Goal: Information Seeking & Learning: Learn about a topic

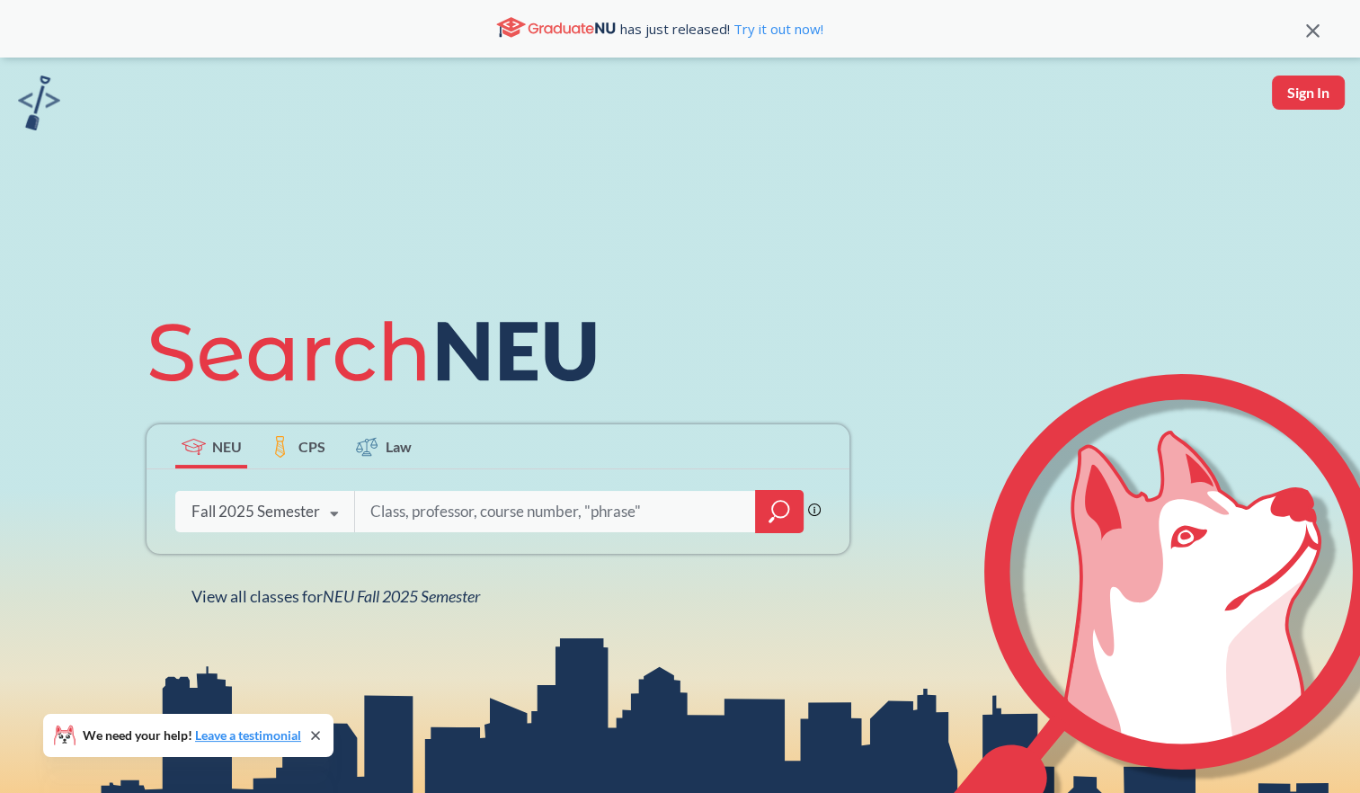
click at [500, 503] on input "search" at bounding box center [555, 511] width 374 height 38
type input "global media"
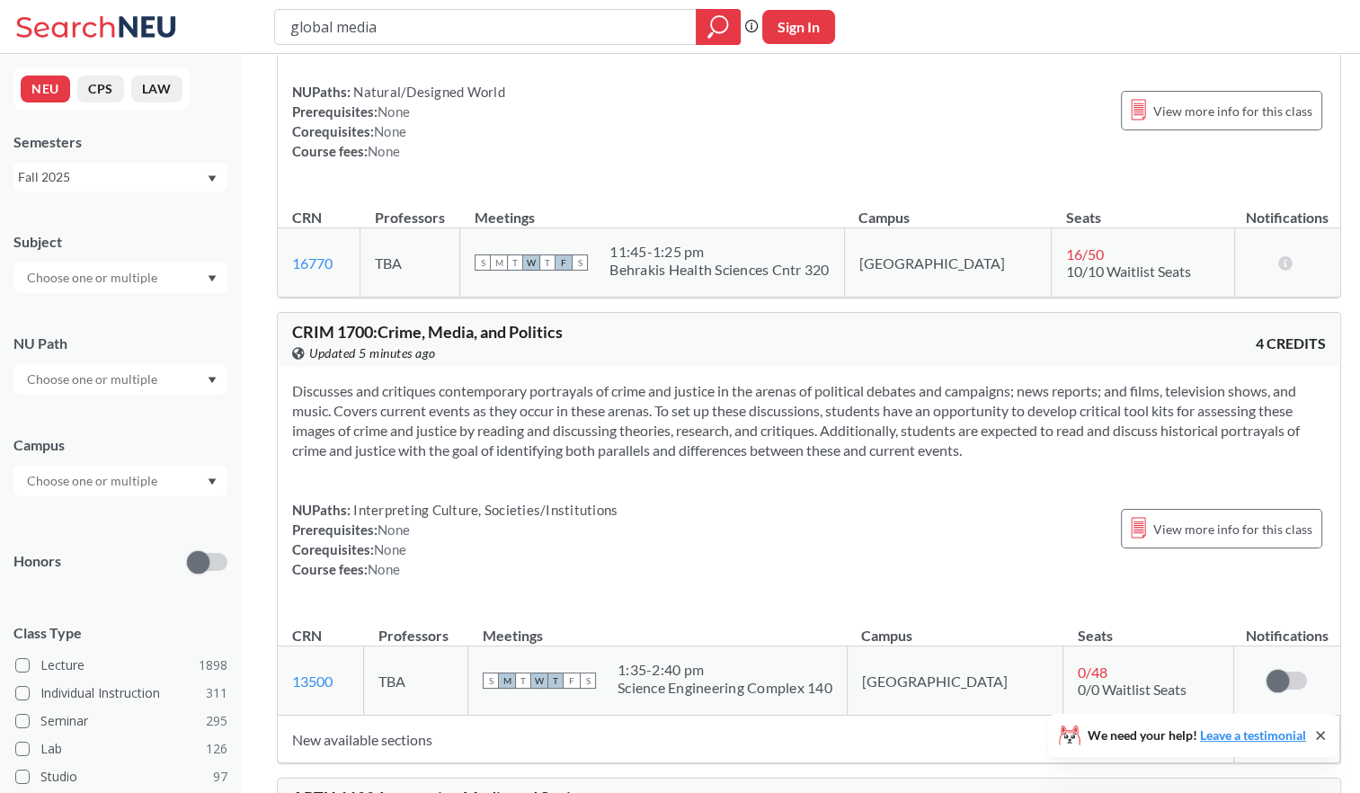
scroll to position [5122, 0]
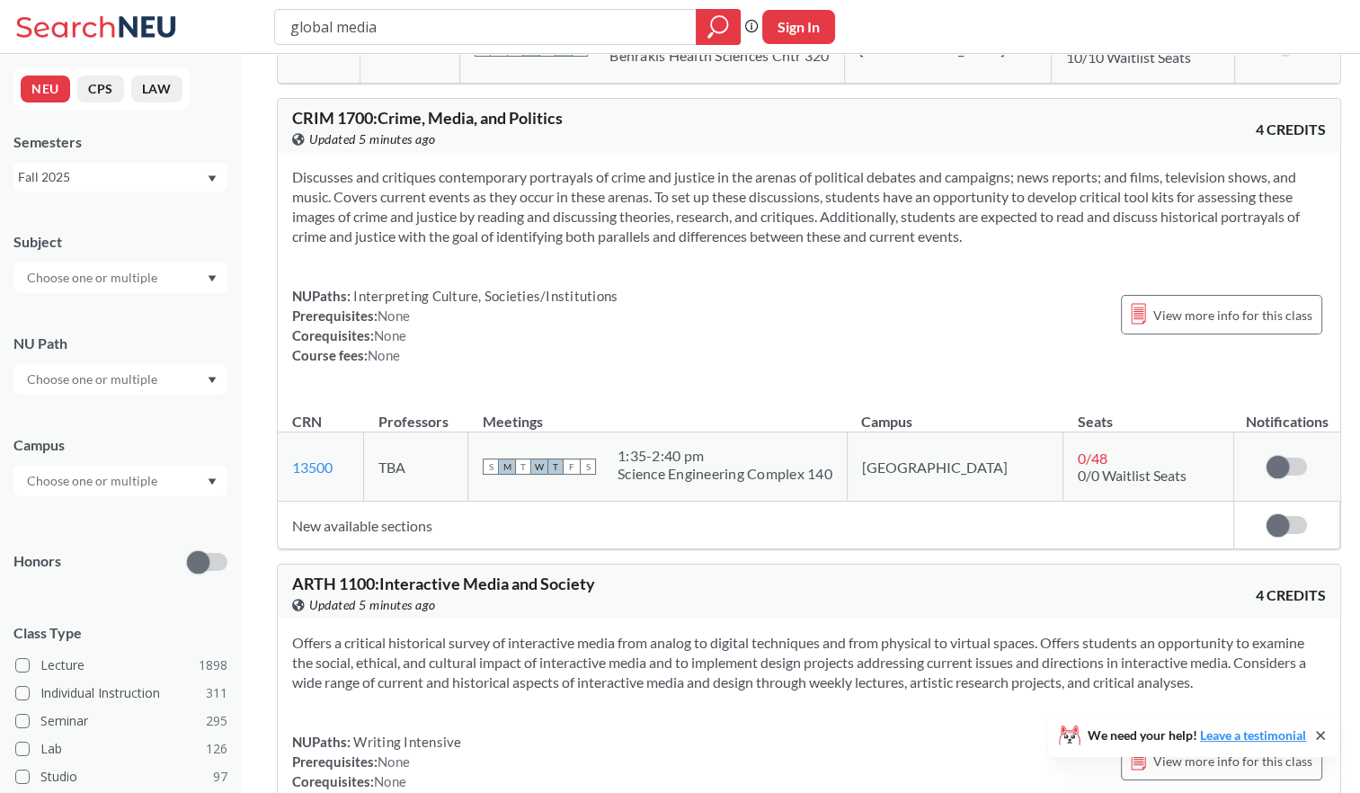
click at [1088, 225] on section "Discusses and critiques contemporary portrayals of crime and justice in the are…" at bounding box center [808, 206] width 1033 height 79
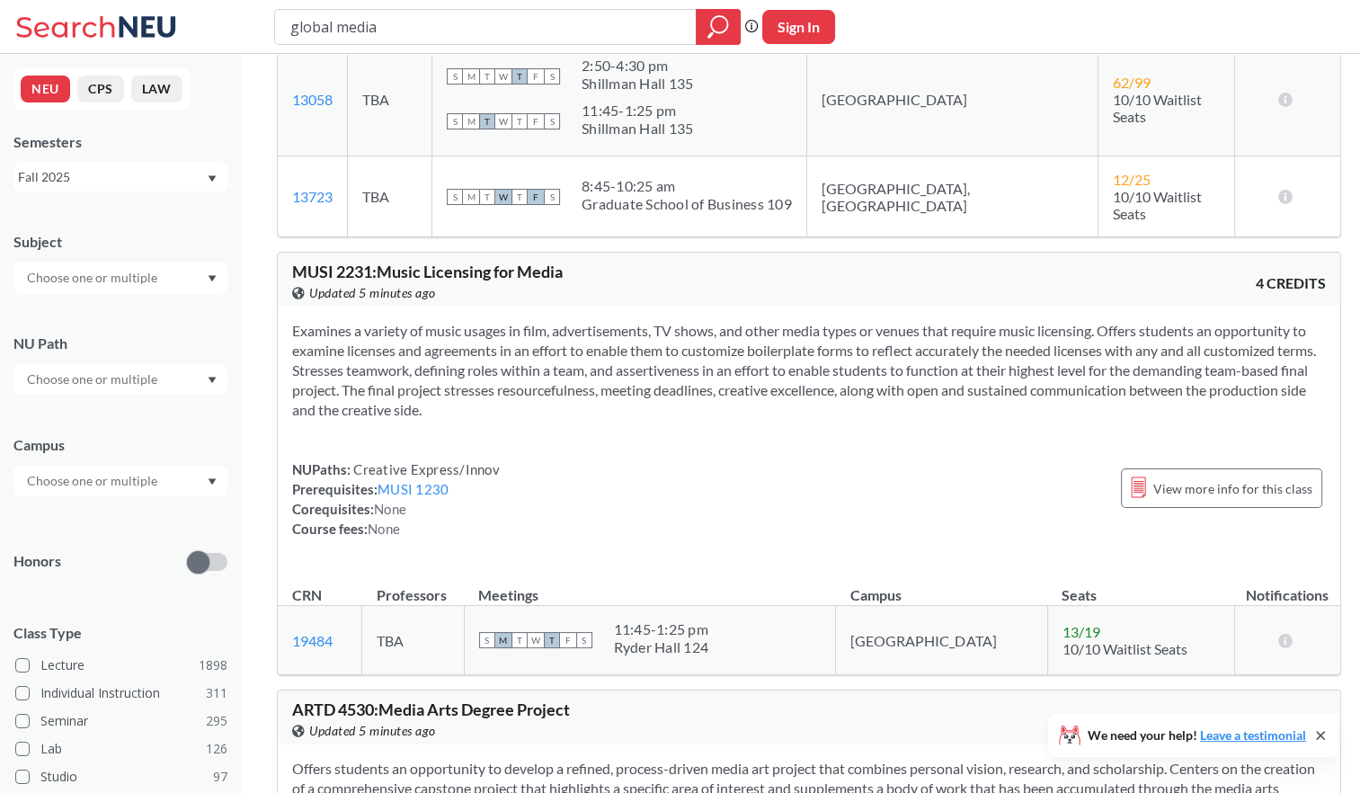
scroll to position [6830, 0]
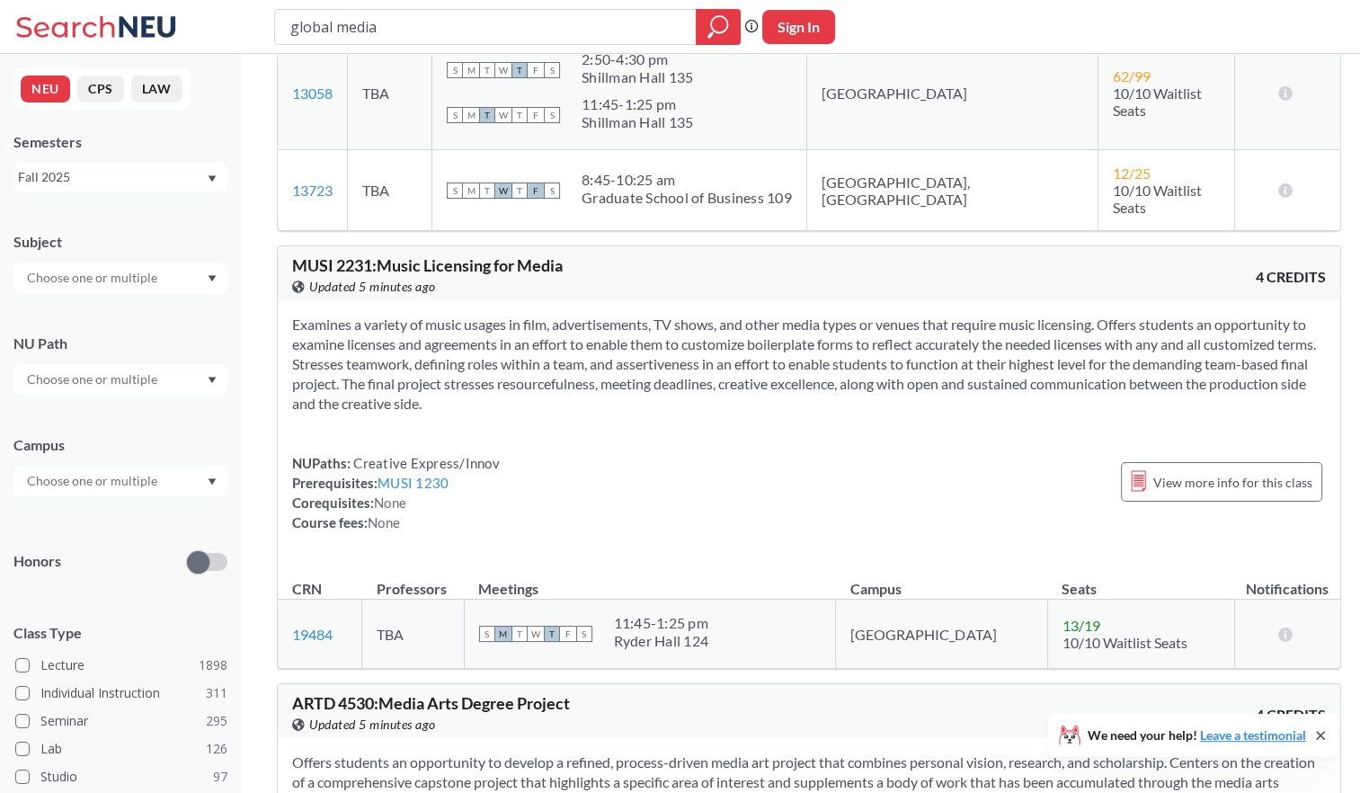
drag, startPoint x: 529, startPoint y: 379, endPoint x: 241, endPoint y: 290, distance: 301.9
click at [241, 290] on div "MSCR 1420 : Media History View this course on Banner. Updated 5 minutes ago 4 C…" at bounding box center [809, 125] width 1136 height 13802
click at [697, 412] on div "Examines a variety of music usages in film, advertisements, TV shows, and other…" at bounding box center [809, 430] width 1062 height 261
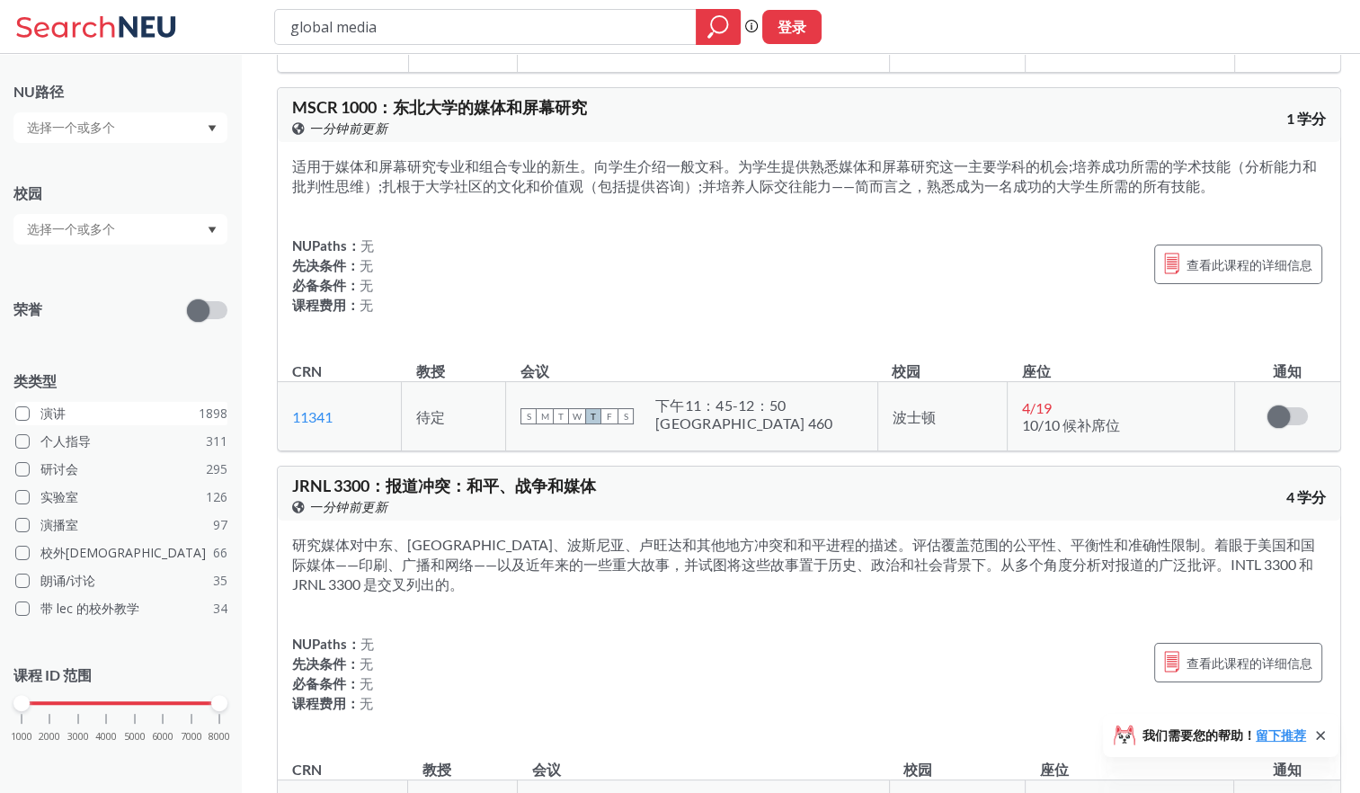
scroll to position [259, 0]
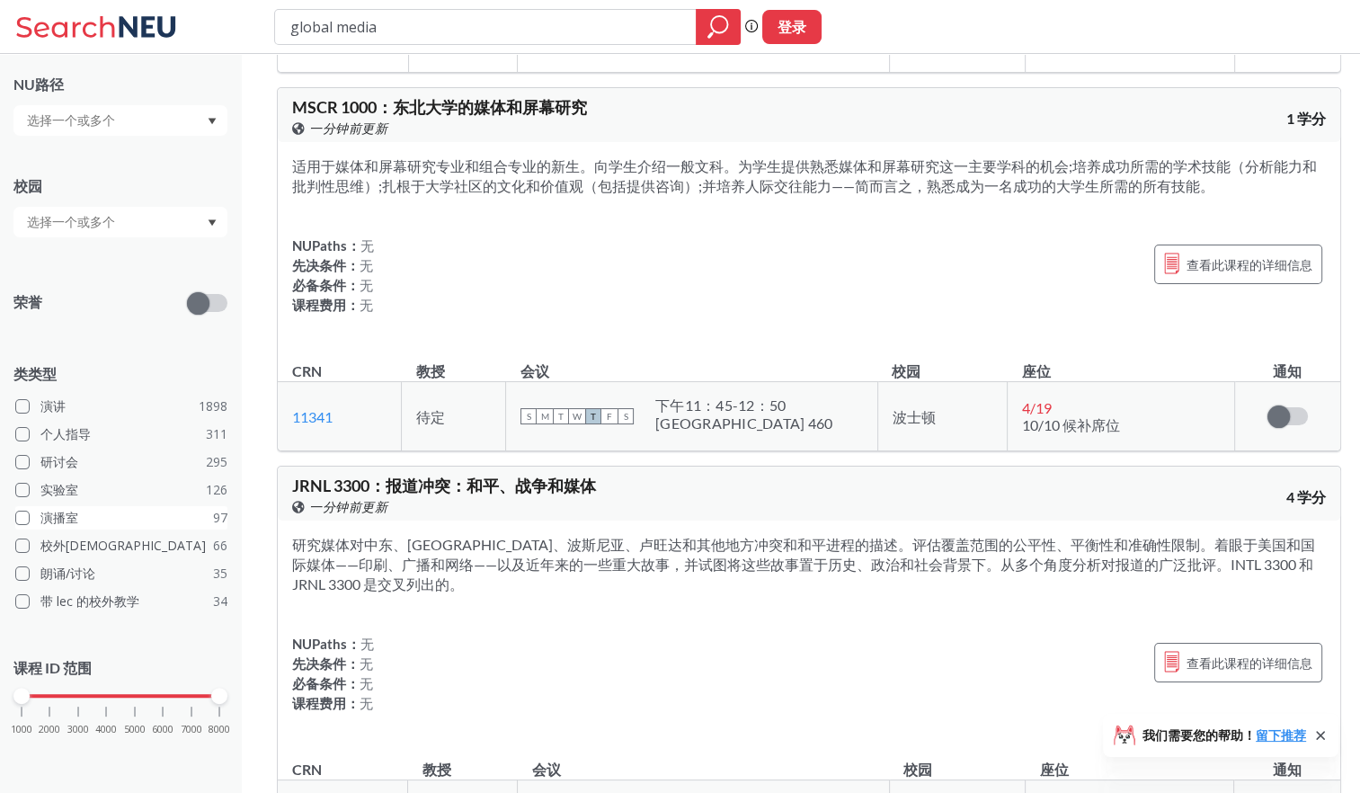
click at [111, 518] on label "演播室 97" at bounding box center [121, 517] width 212 height 23
click at [55, 518] on input "演播室 97" at bounding box center [47, 515] width 14 height 14
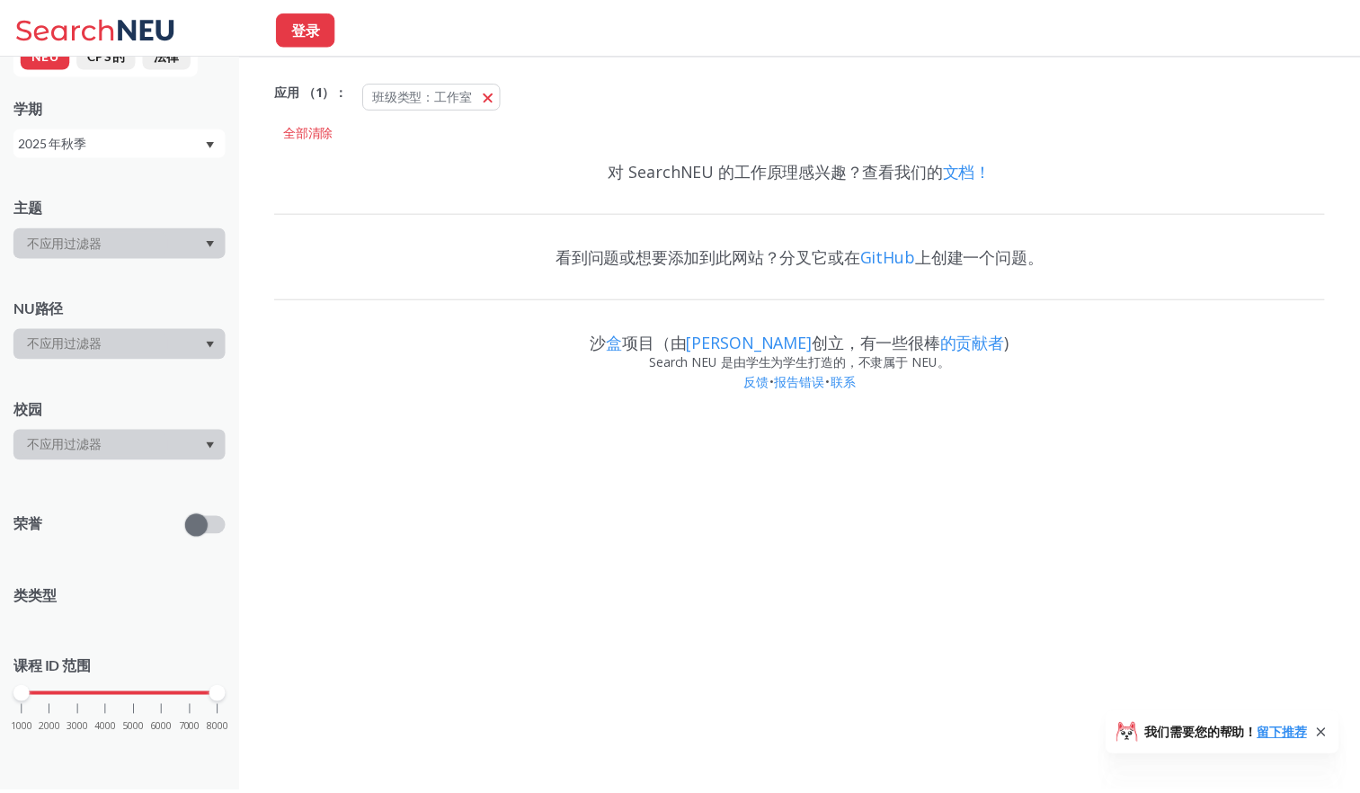
scroll to position [259, 0]
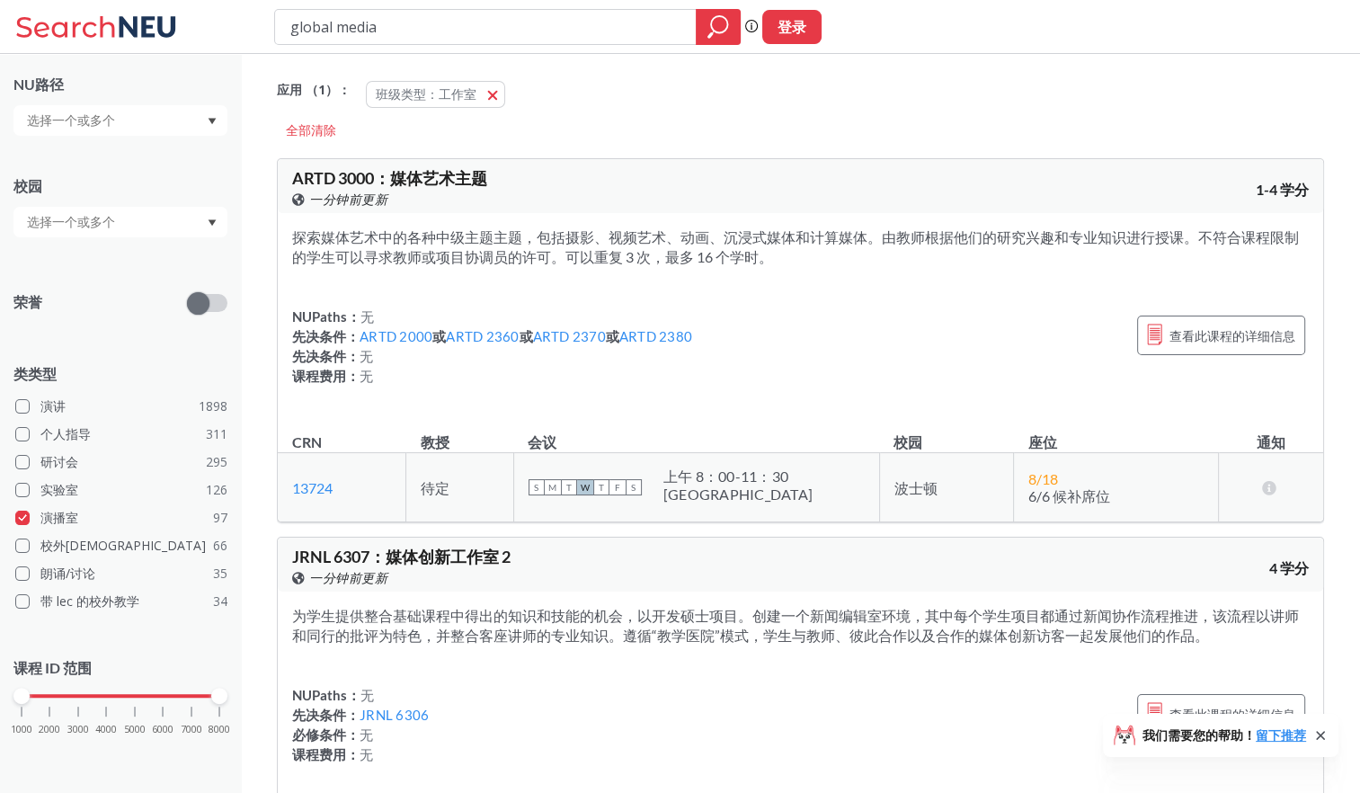
click at [1291, 106] on div "应用 （1）： 班级类型：工作室 Studio" at bounding box center [800, 90] width 1047 height 54
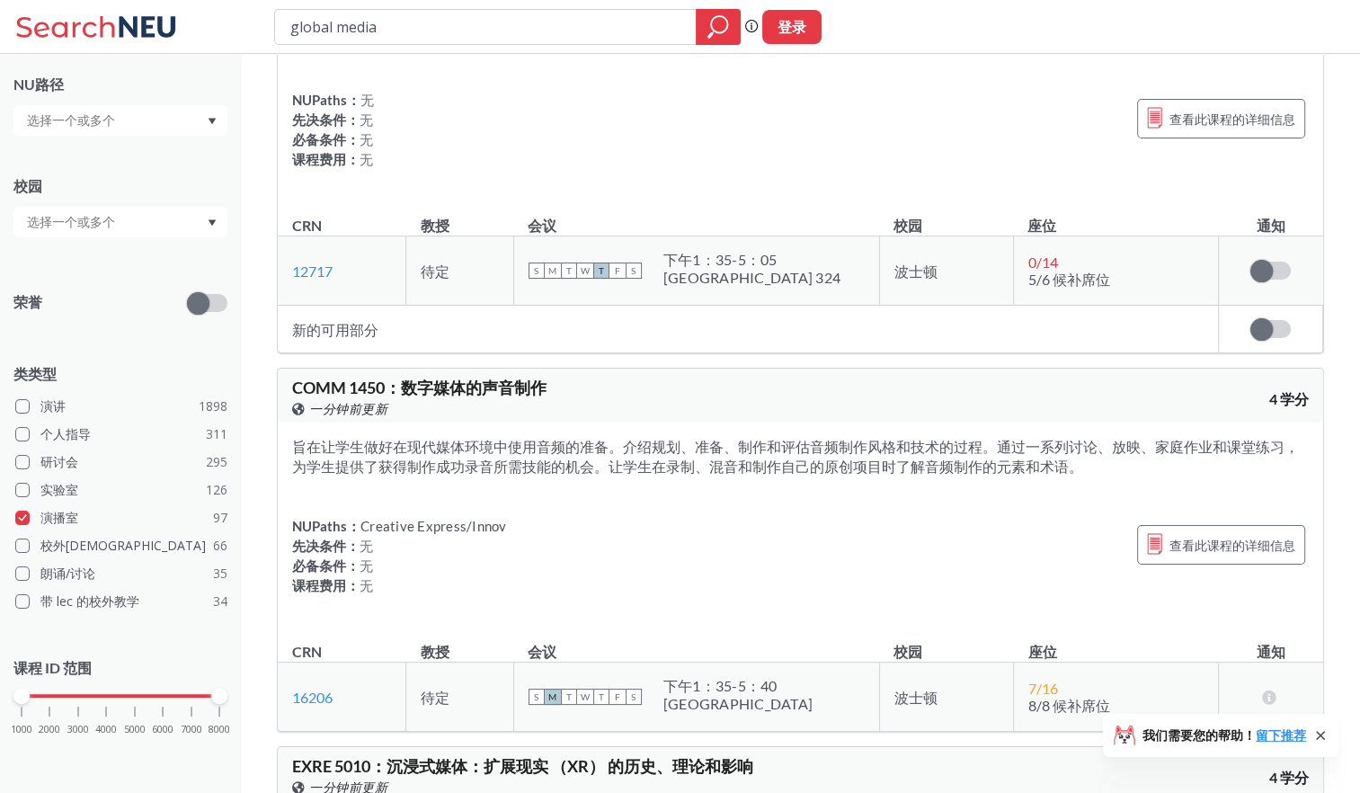
scroll to position [1168, 0]
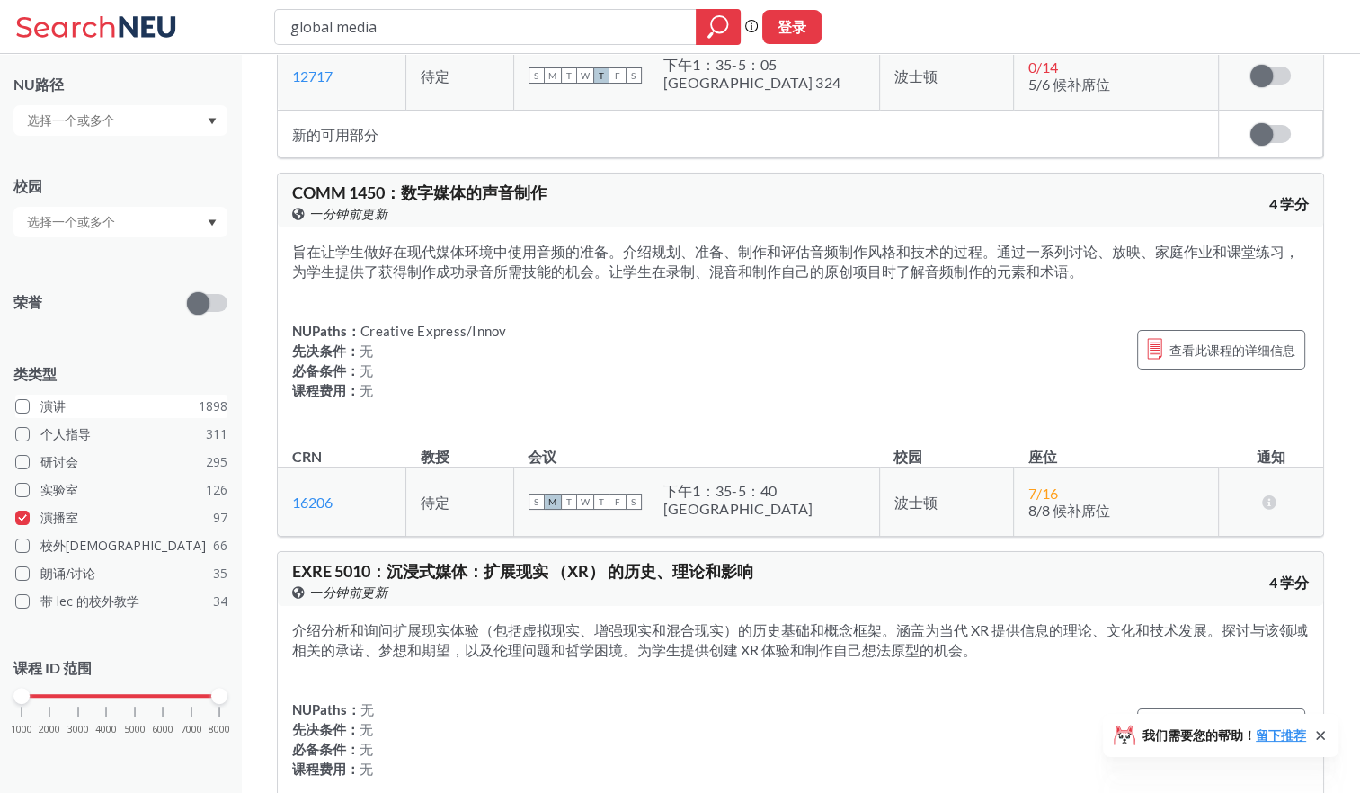
click at [114, 408] on label "演讲 1898" at bounding box center [121, 406] width 212 height 23
click at [55, 408] on input "演讲 1898" at bounding box center [47, 403] width 14 height 14
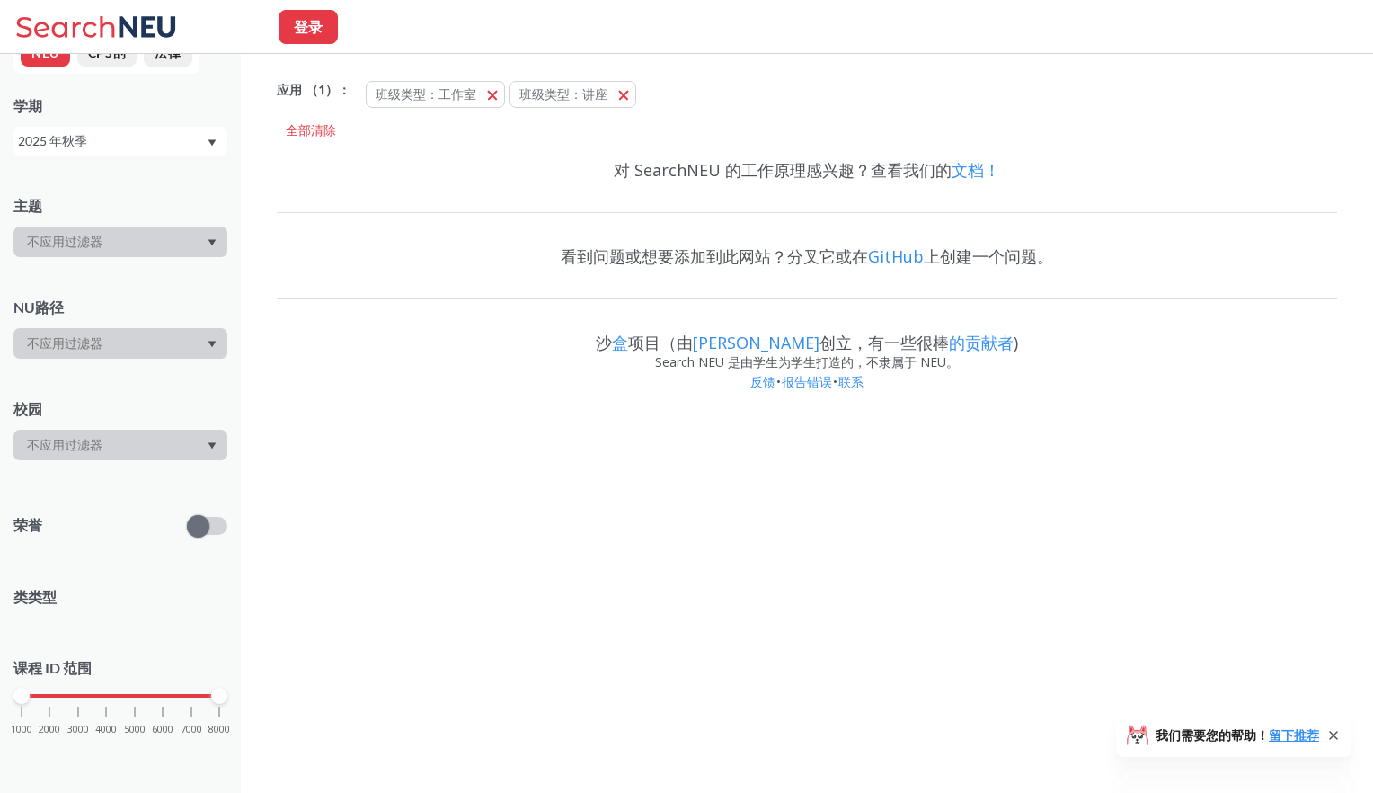
scroll to position [259, 0]
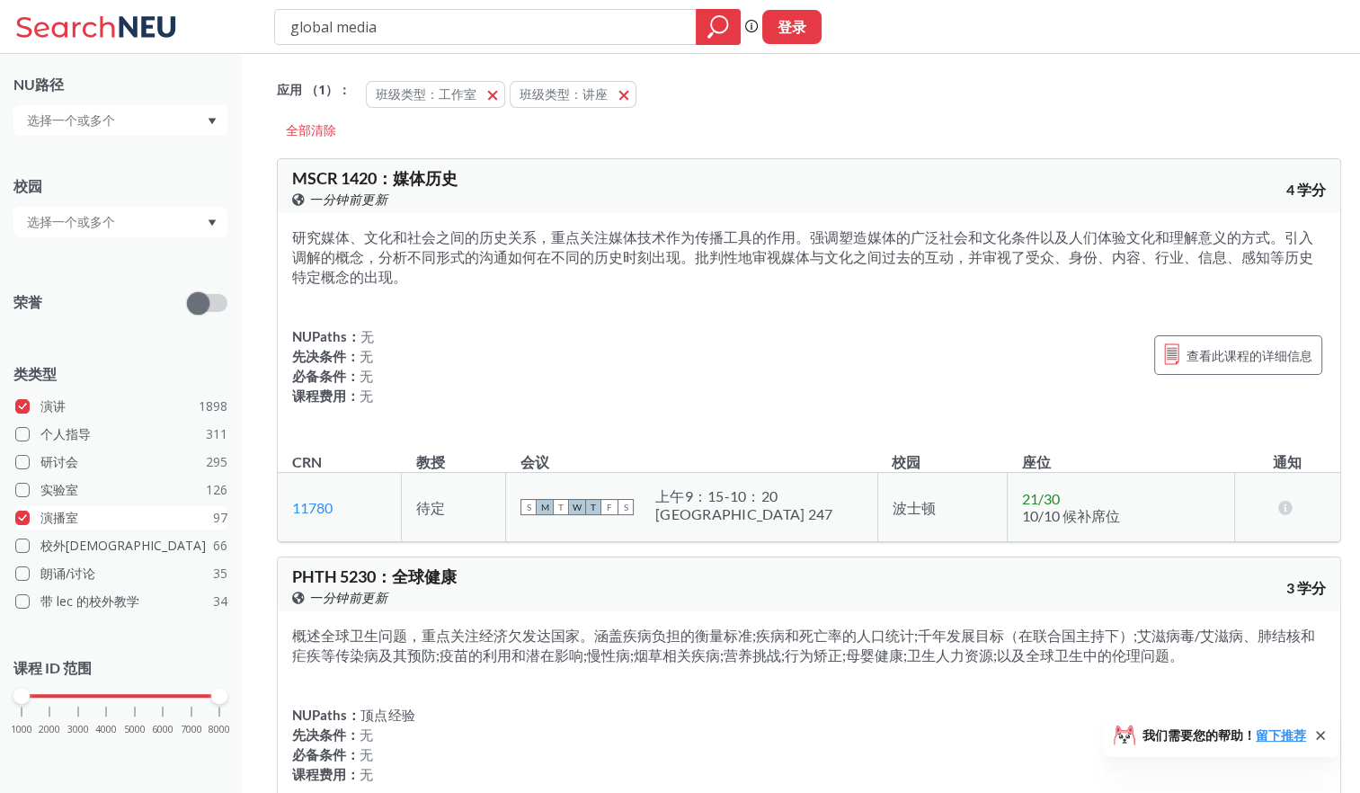
click at [92, 520] on label "演播室 97" at bounding box center [121, 517] width 212 height 23
click at [55, 520] on input "演播室 97" at bounding box center [47, 515] width 14 height 14
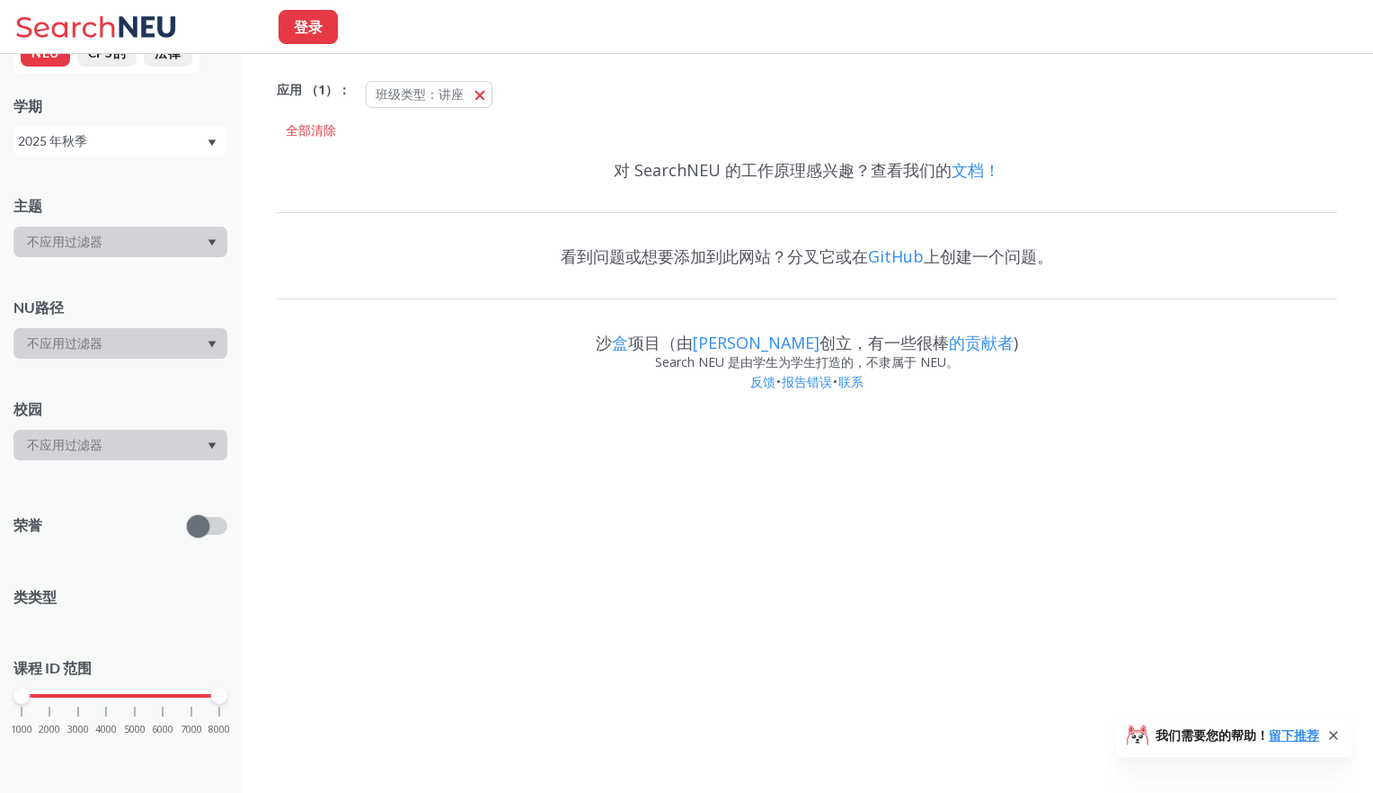
scroll to position [259, 0]
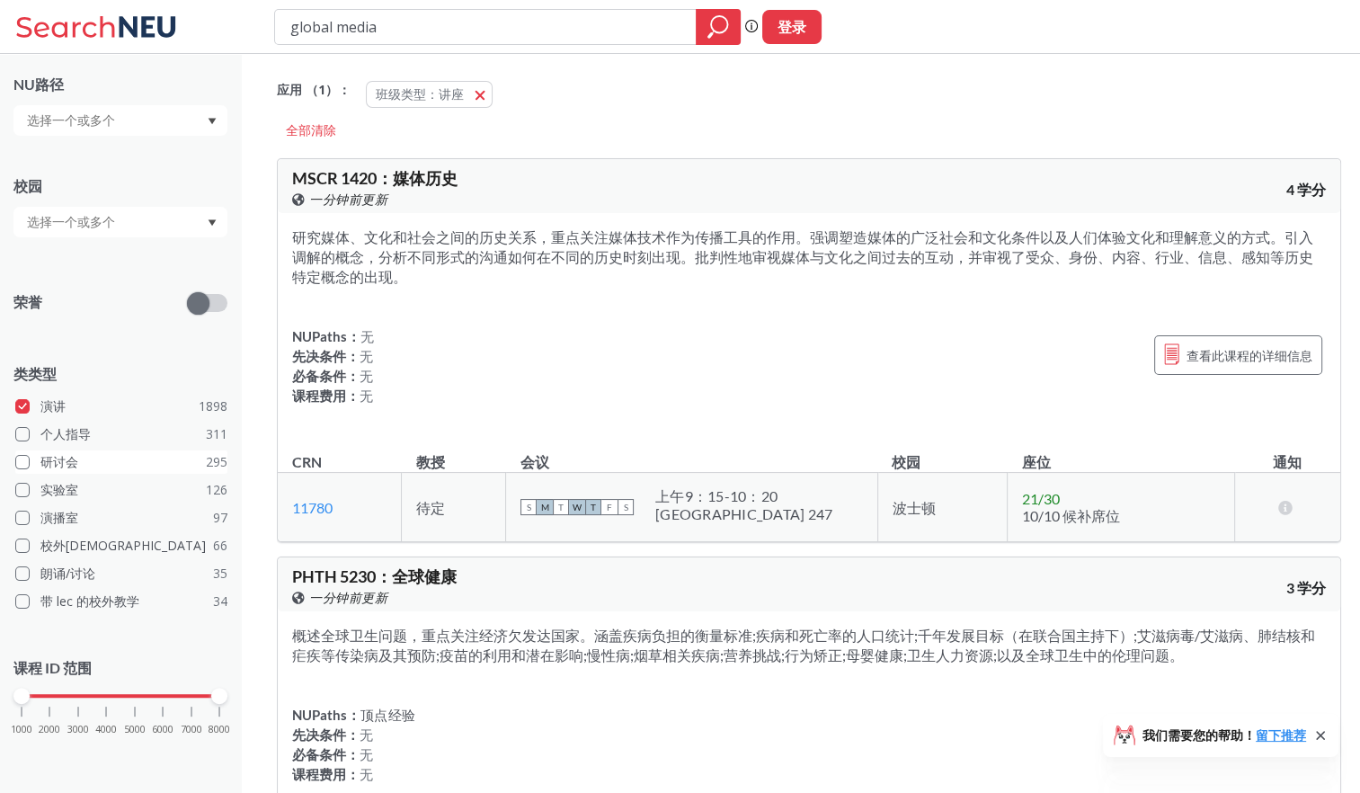
click at [88, 451] on label "研讨会 295" at bounding box center [121, 461] width 212 height 23
click at [55, 452] on input "研讨会 295" at bounding box center [47, 459] width 14 height 14
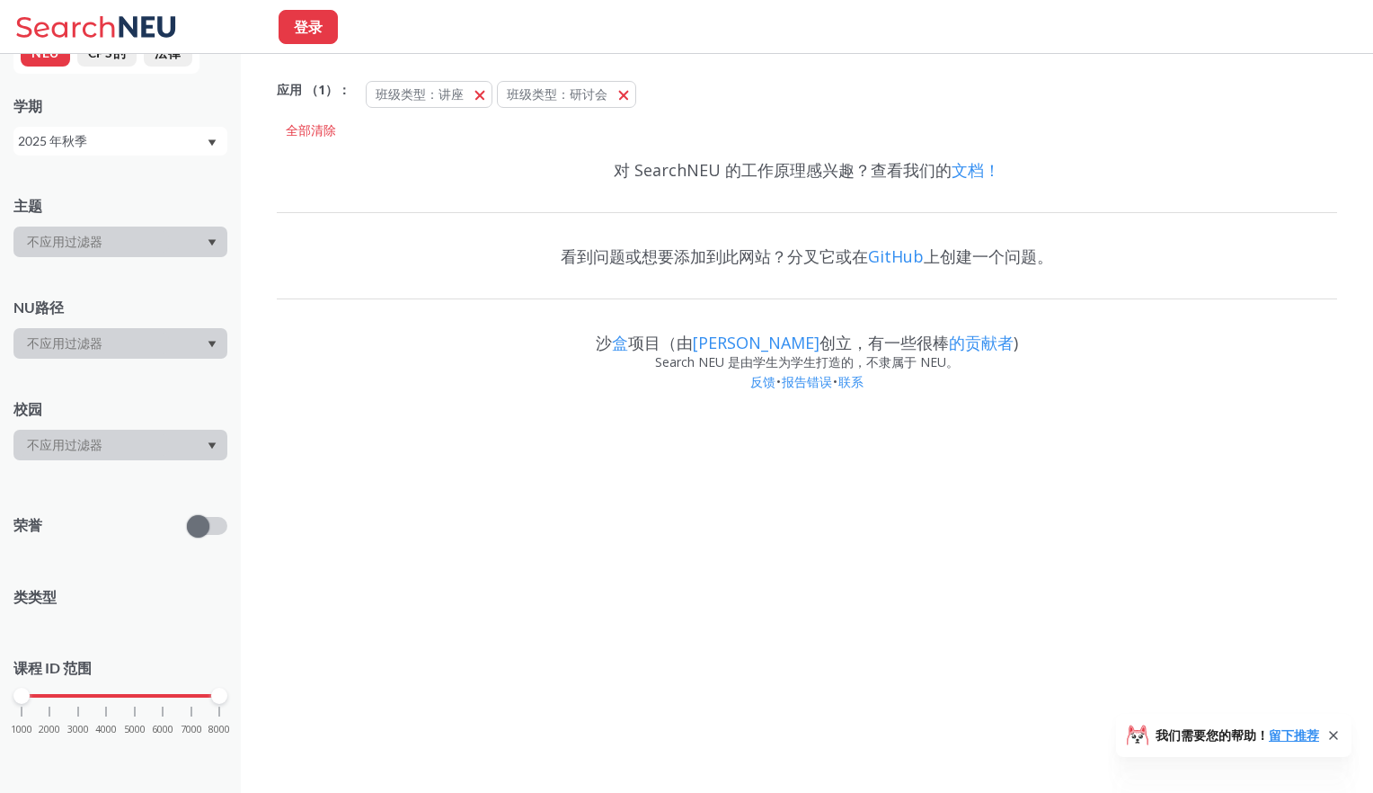
scroll to position [259, 0]
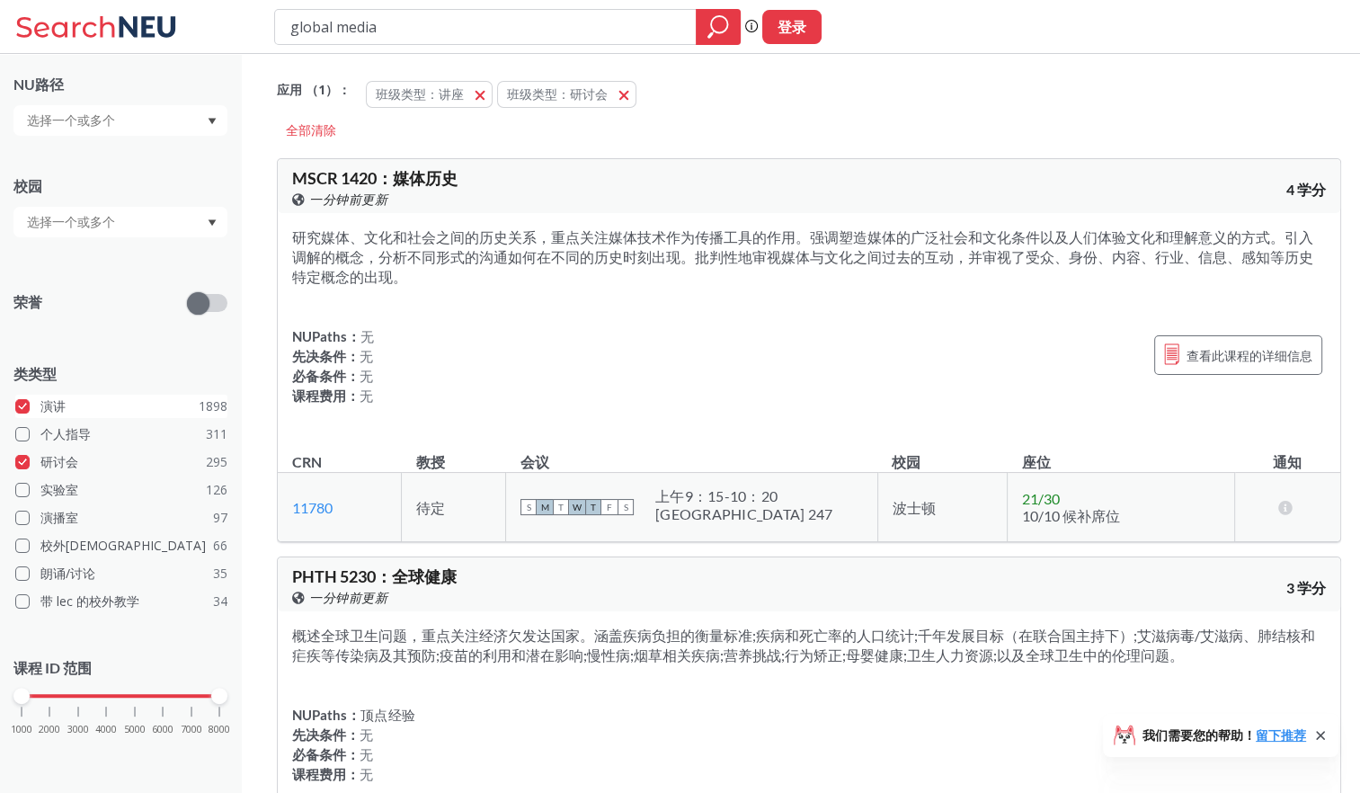
click at [83, 409] on label "演讲 1898" at bounding box center [121, 406] width 212 height 23
click at [55, 409] on input "演讲 1898" at bounding box center [47, 403] width 14 height 14
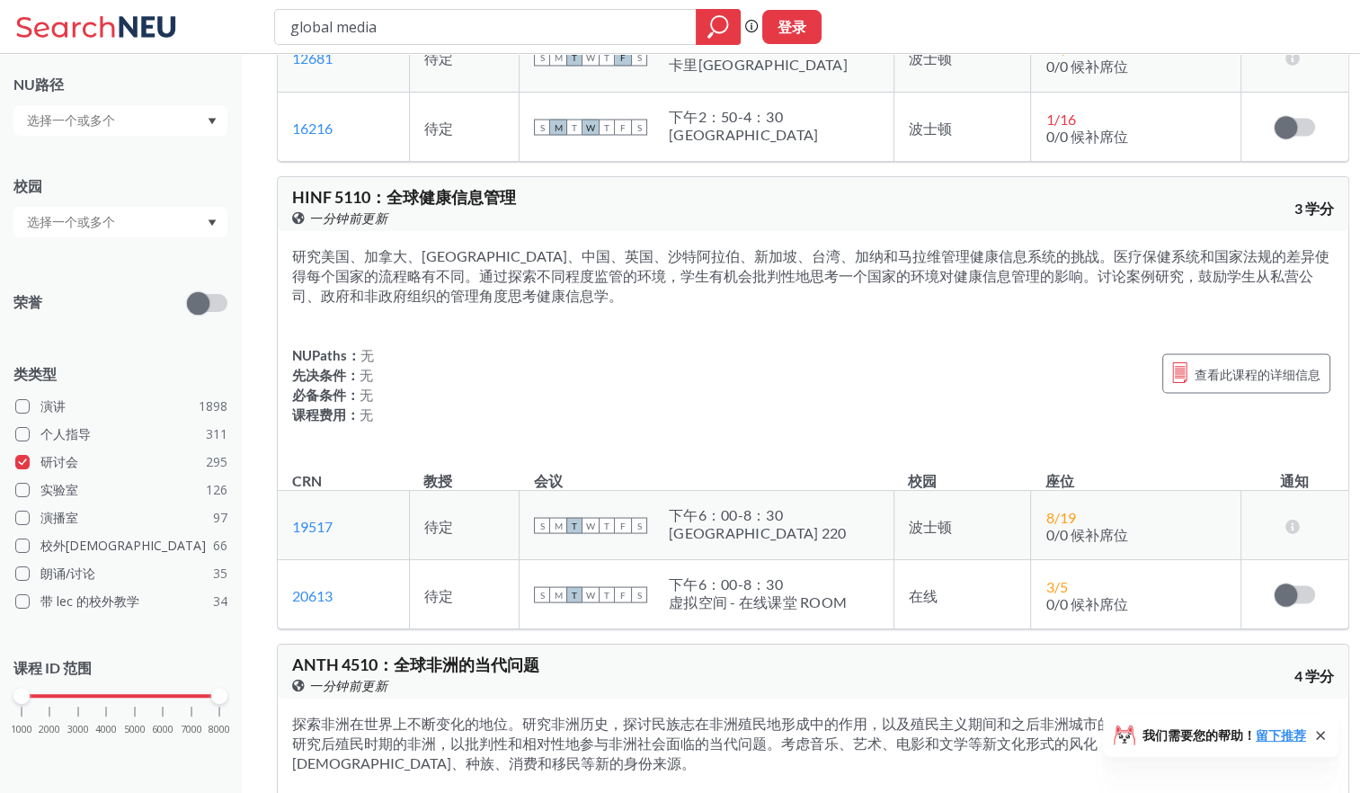
scroll to position [3325, 0]
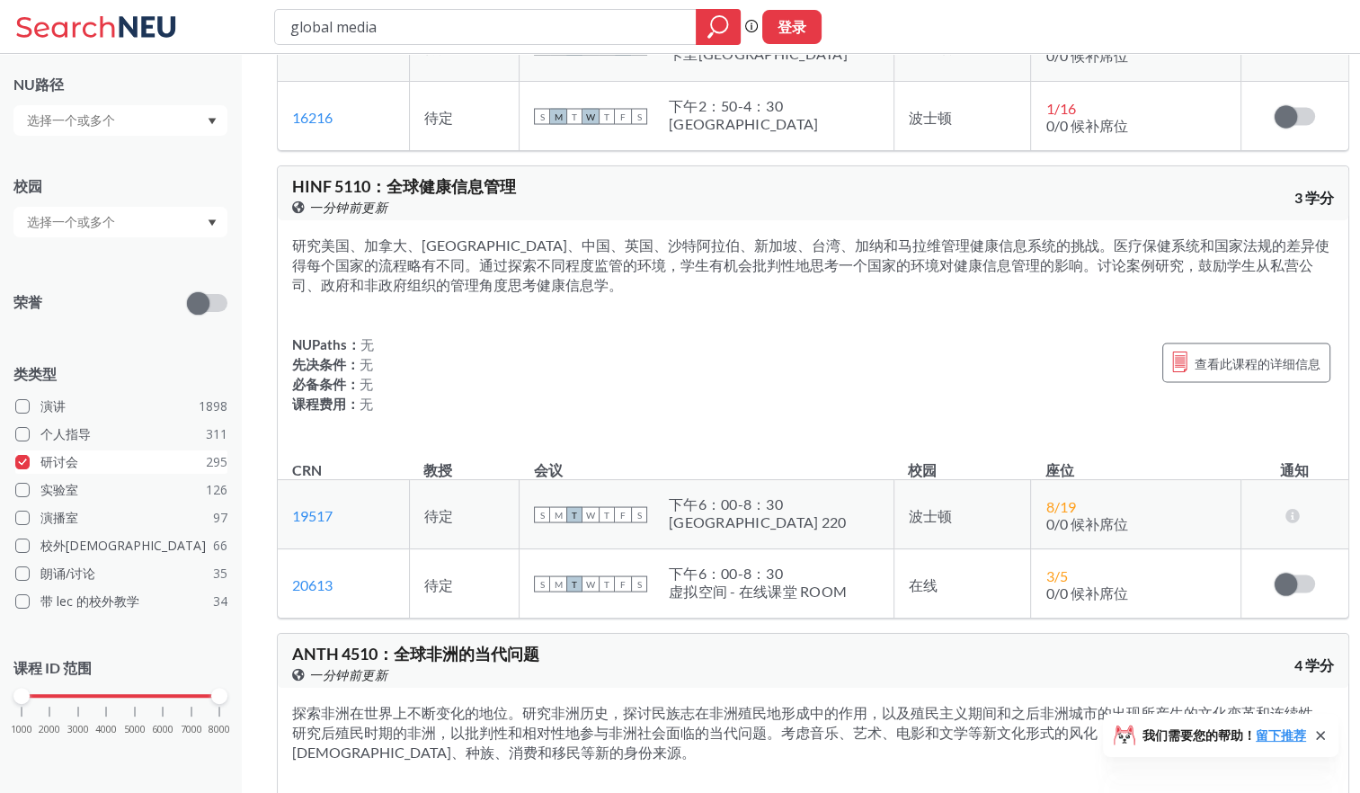
click at [93, 458] on label "研讨会 295" at bounding box center [121, 461] width 212 height 23
click at [55, 458] on input "研讨会 295" at bounding box center [47, 459] width 14 height 14
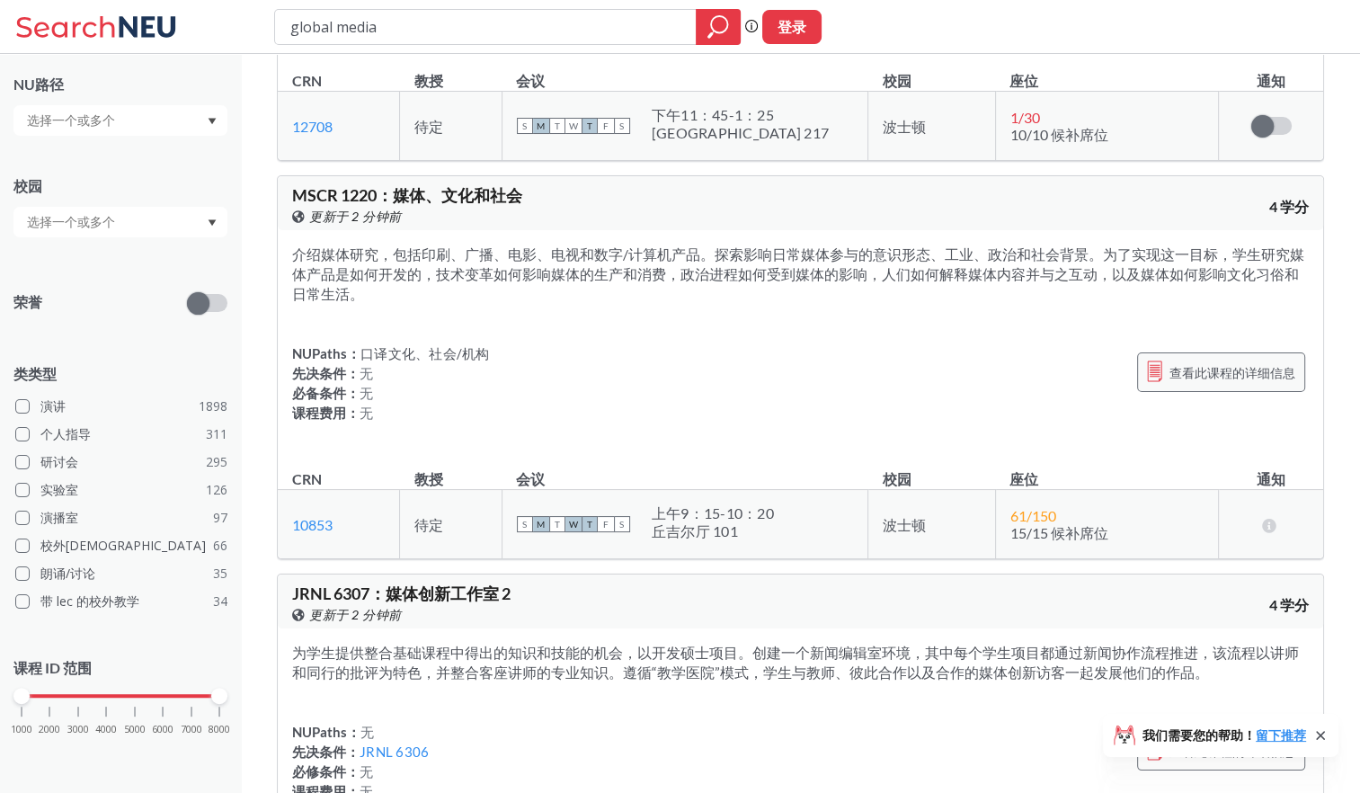
click at [1247, 367] on span "查看此课程的详细信息" at bounding box center [1232, 372] width 126 height 22
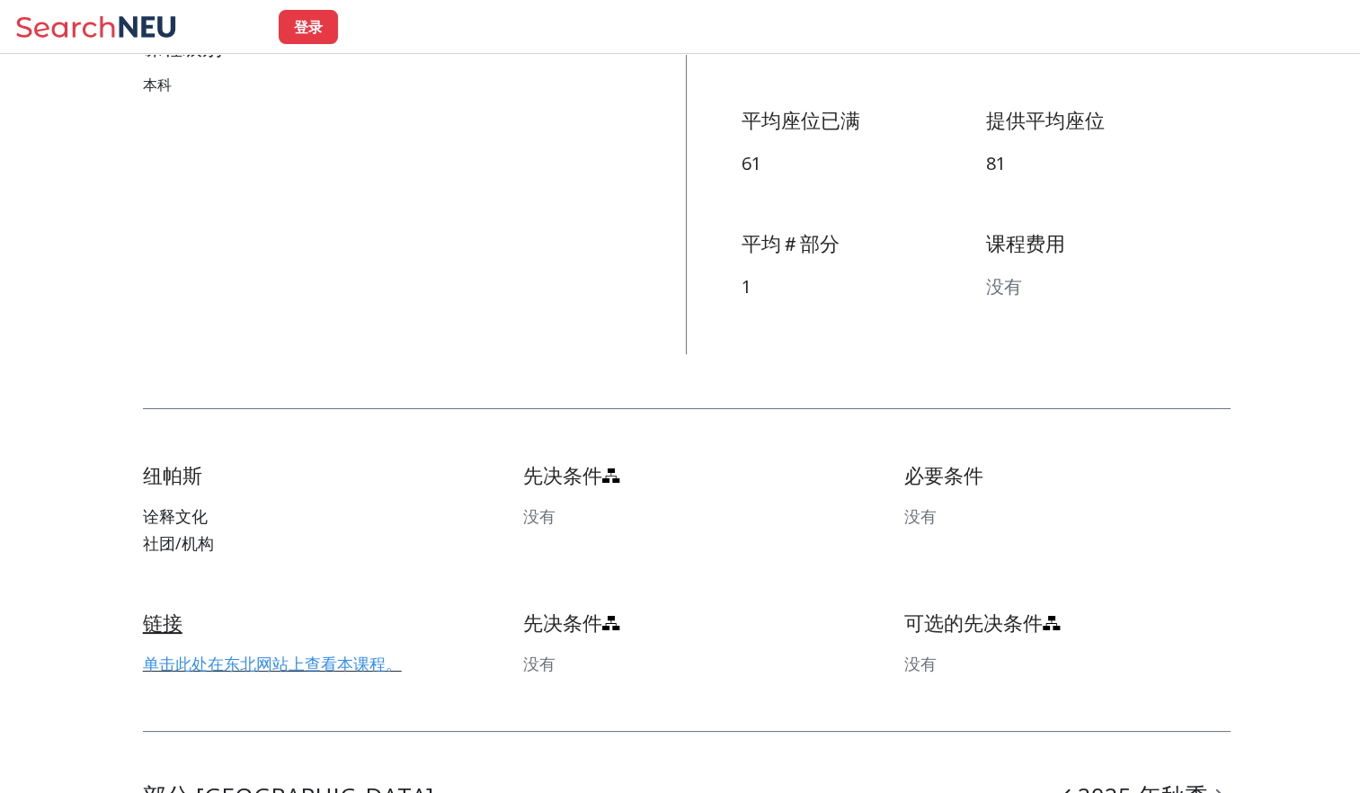
scroll to position [719, 0]
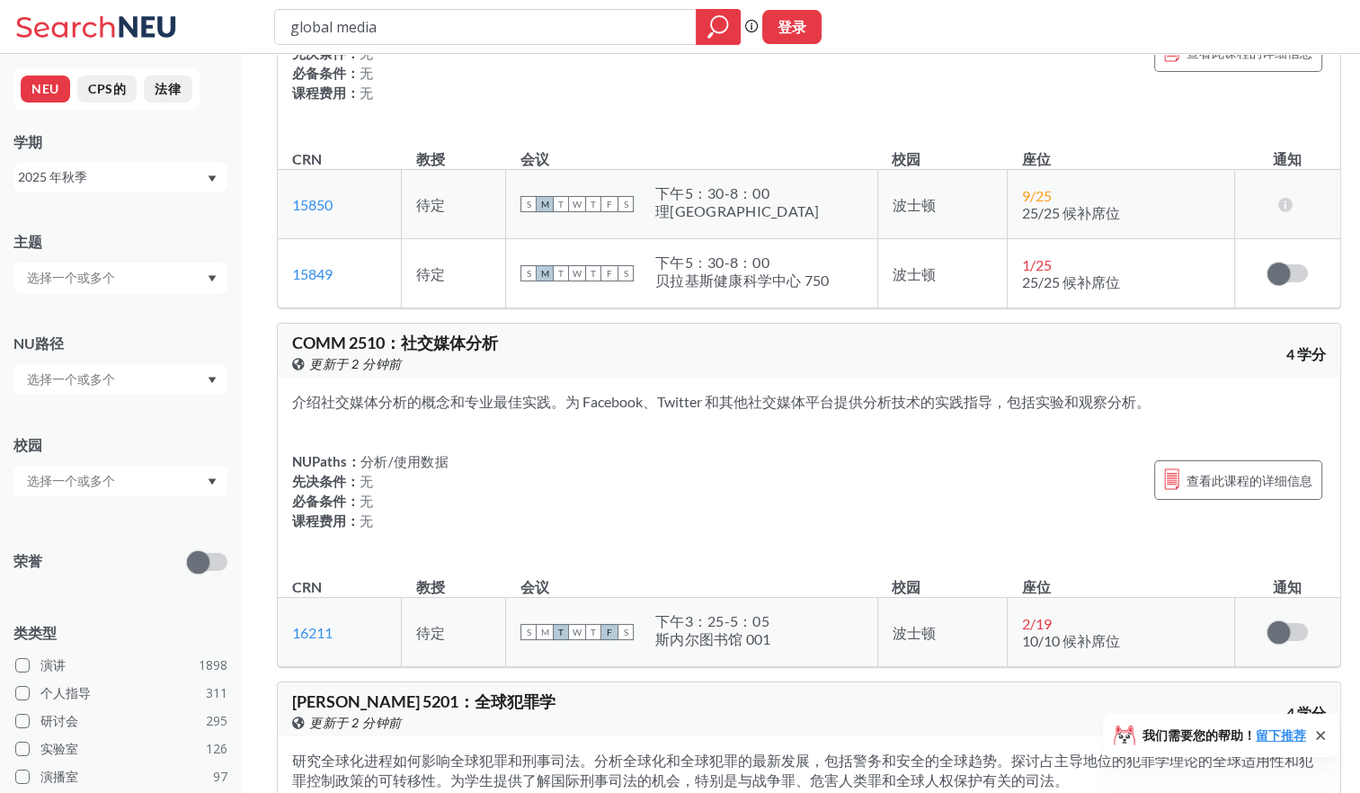
scroll to position [629, 0]
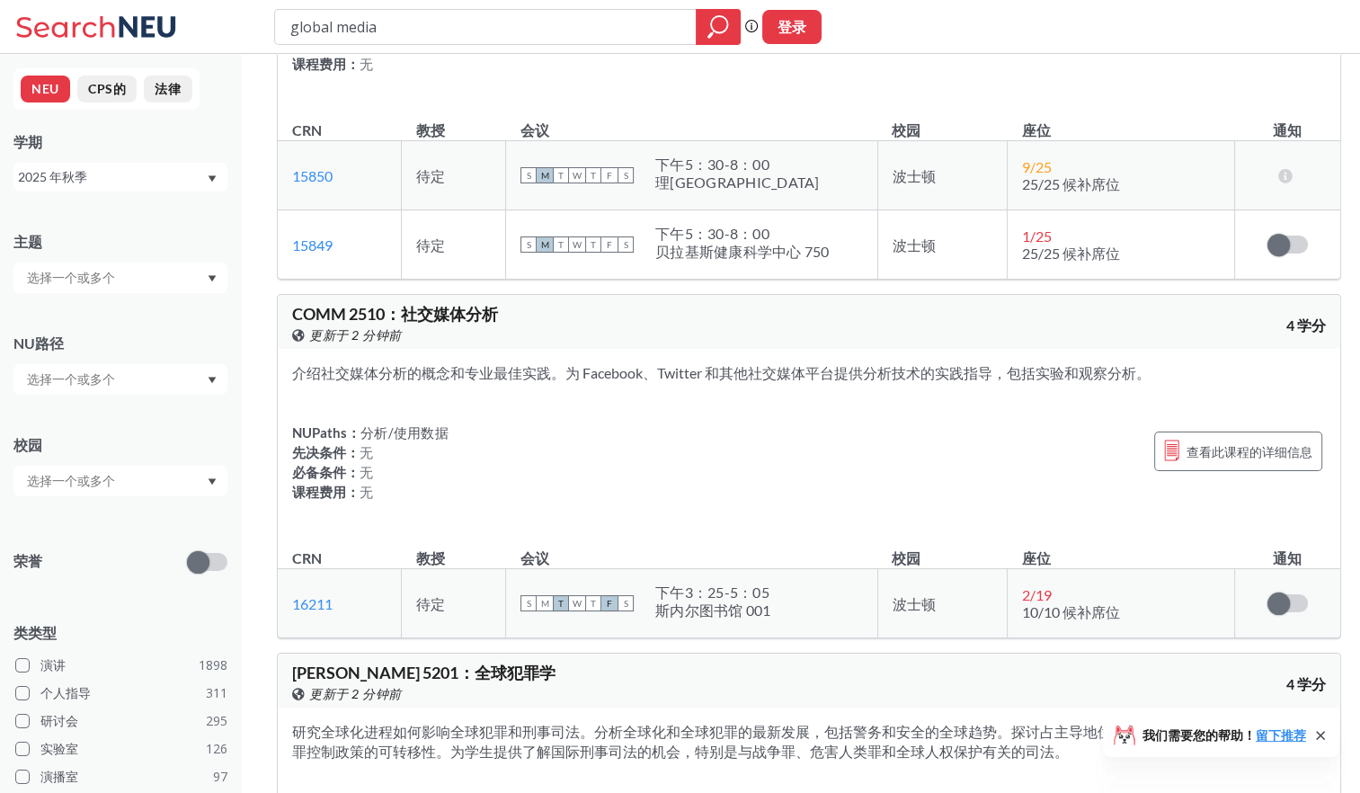
drag, startPoint x: 406, startPoint y: 23, endPoint x: 155, endPoint y: 50, distance: 252.2
click at [155, 50] on div "global media Phrase search guarantees the exact search appears in the results. …" at bounding box center [680, 27] width 1360 height 54
type input "music in everyday"
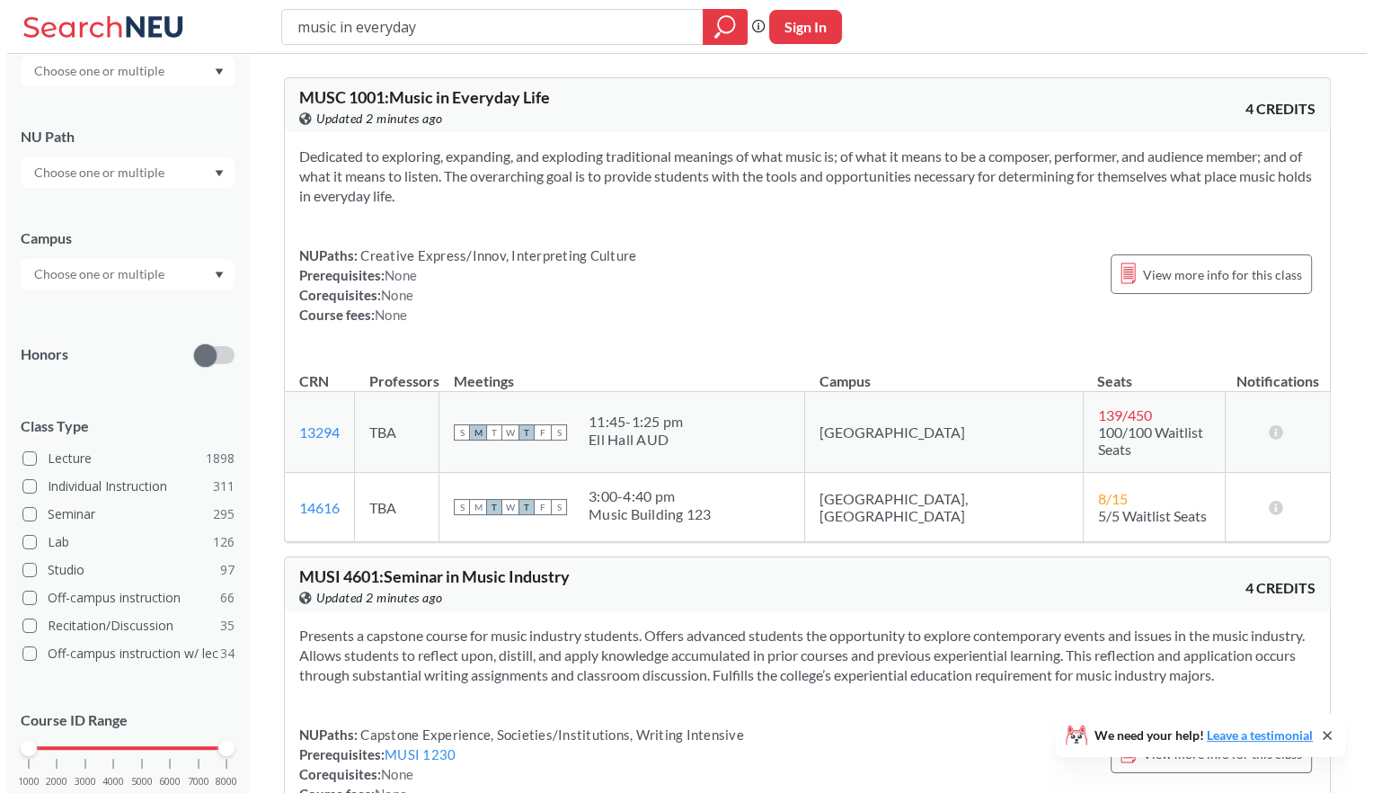
scroll to position [259, 0]
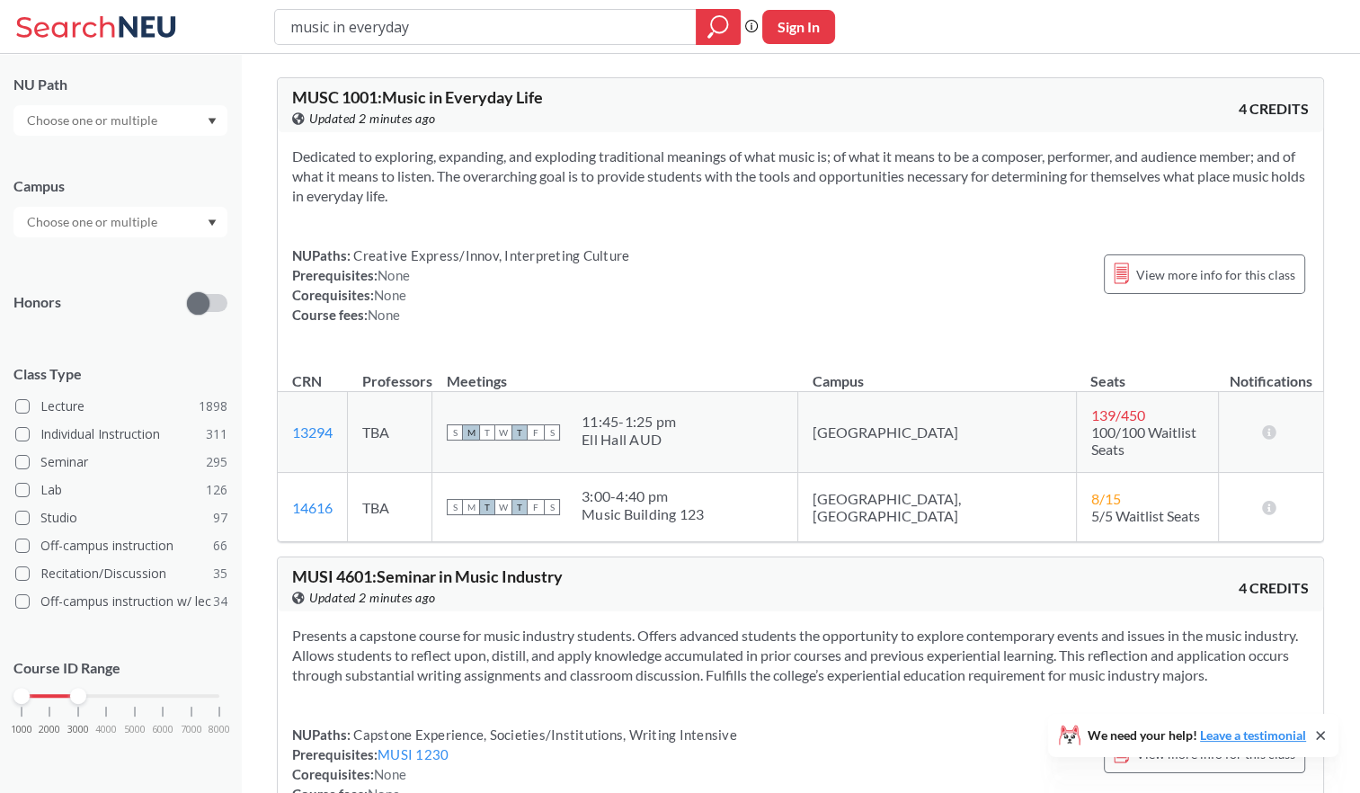
drag, startPoint x: 221, startPoint y: 696, endPoint x: 70, endPoint y: 698, distance: 151.0
click at [70, 698] on div at bounding box center [78, 695] width 16 height 16
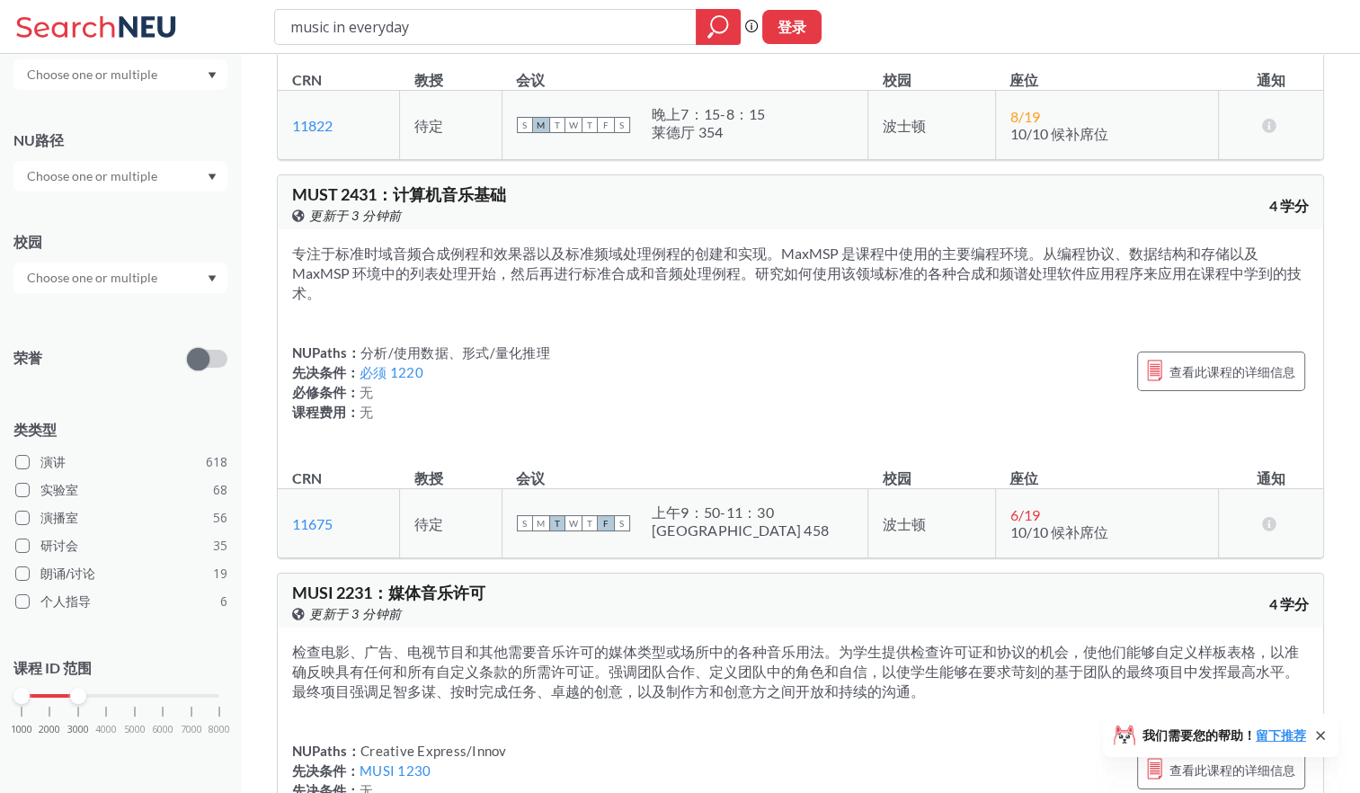
scroll to position [6650, 0]
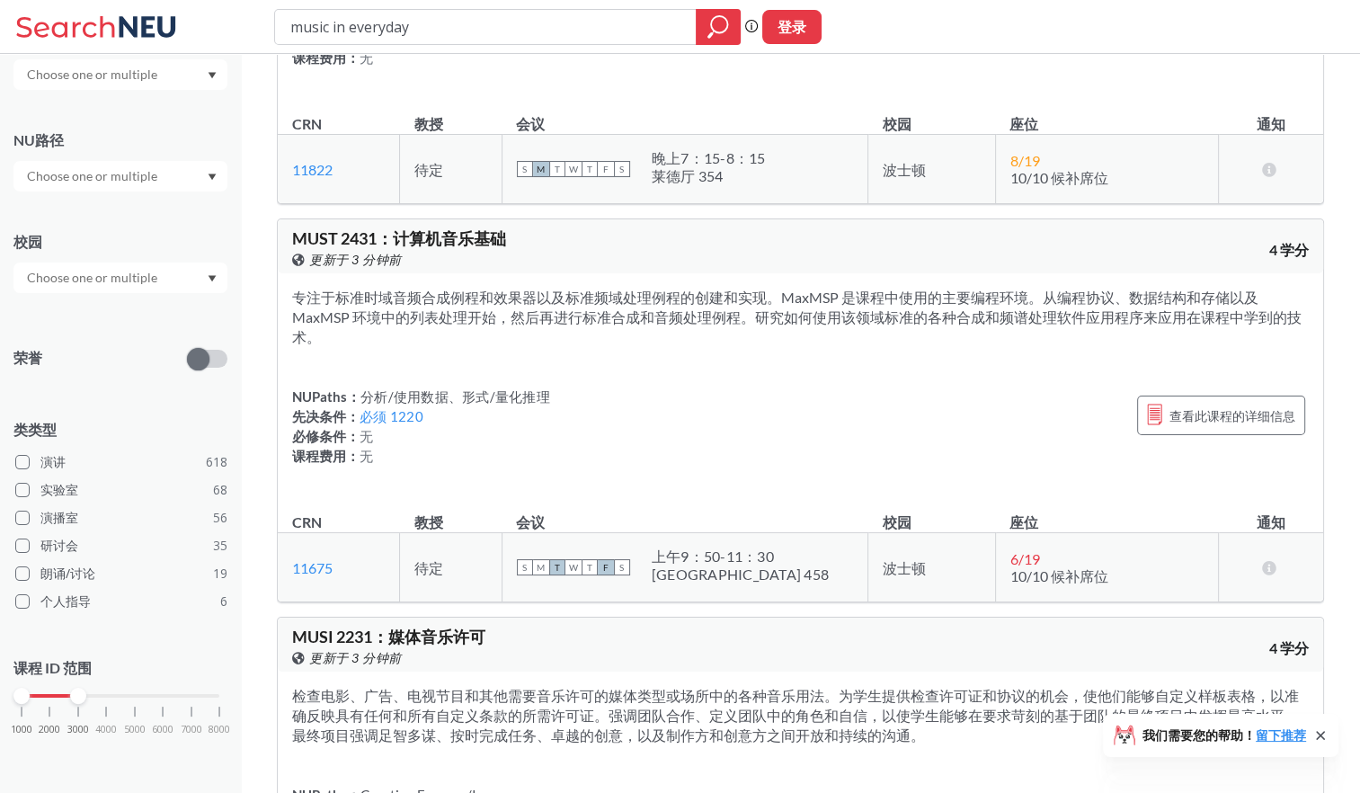
click at [49, 696] on div "1000 2000 3000 4000 5000 6000 7000 8000" at bounding box center [121, 695] width 198 height 13
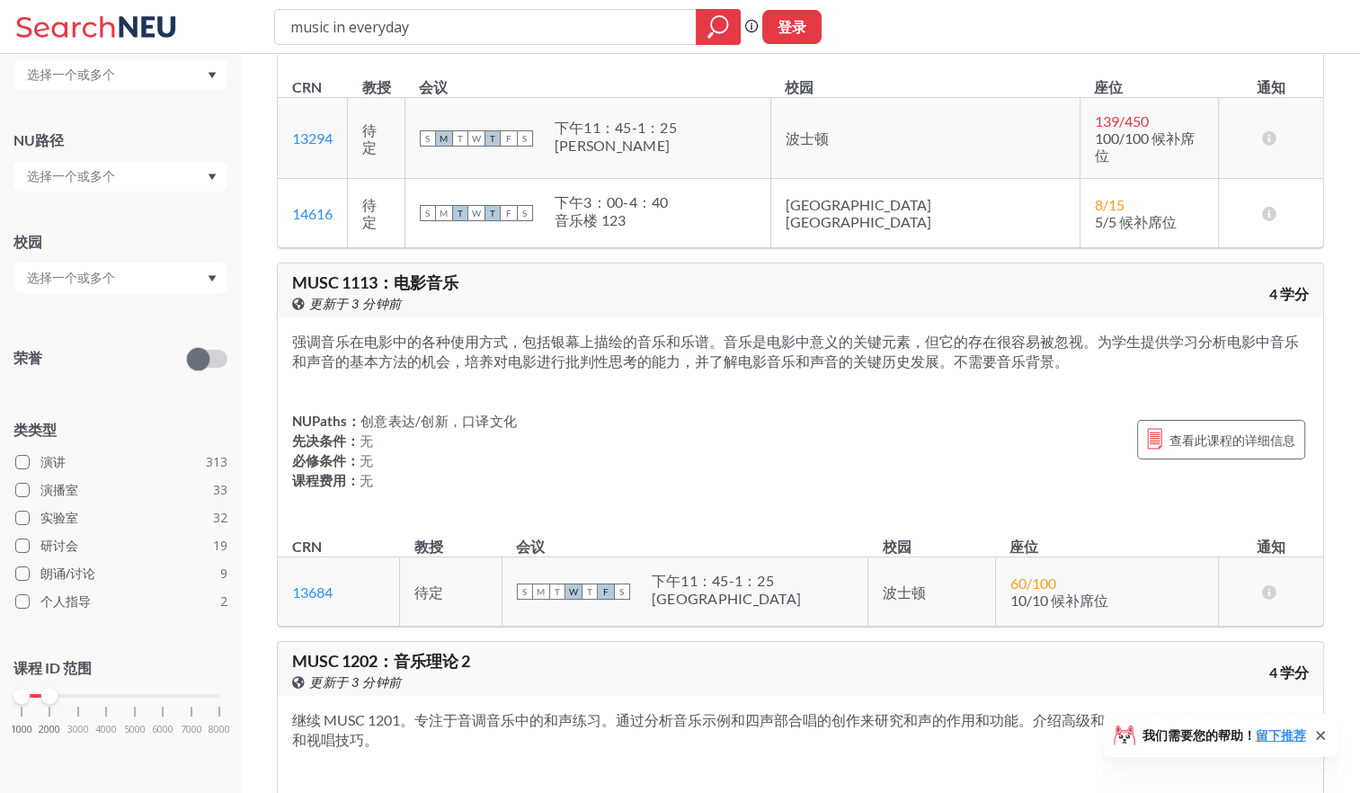
scroll to position [359, 0]
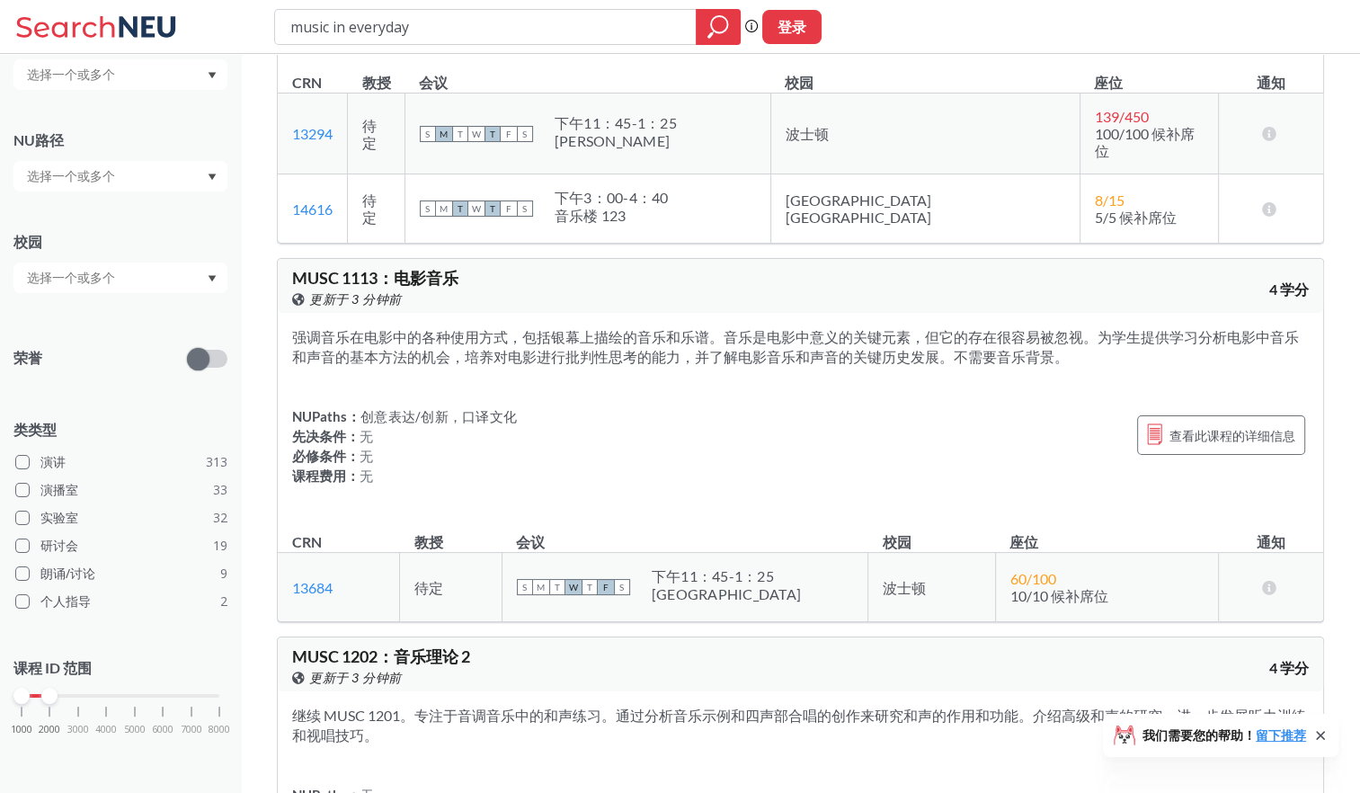
click at [131, 282] on input "text" at bounding box center [93, 278] width 151 height 22
click at [136, 321] on div "波士顿 ( 351 )" at bounding box center [124, 318] width 203 height 20
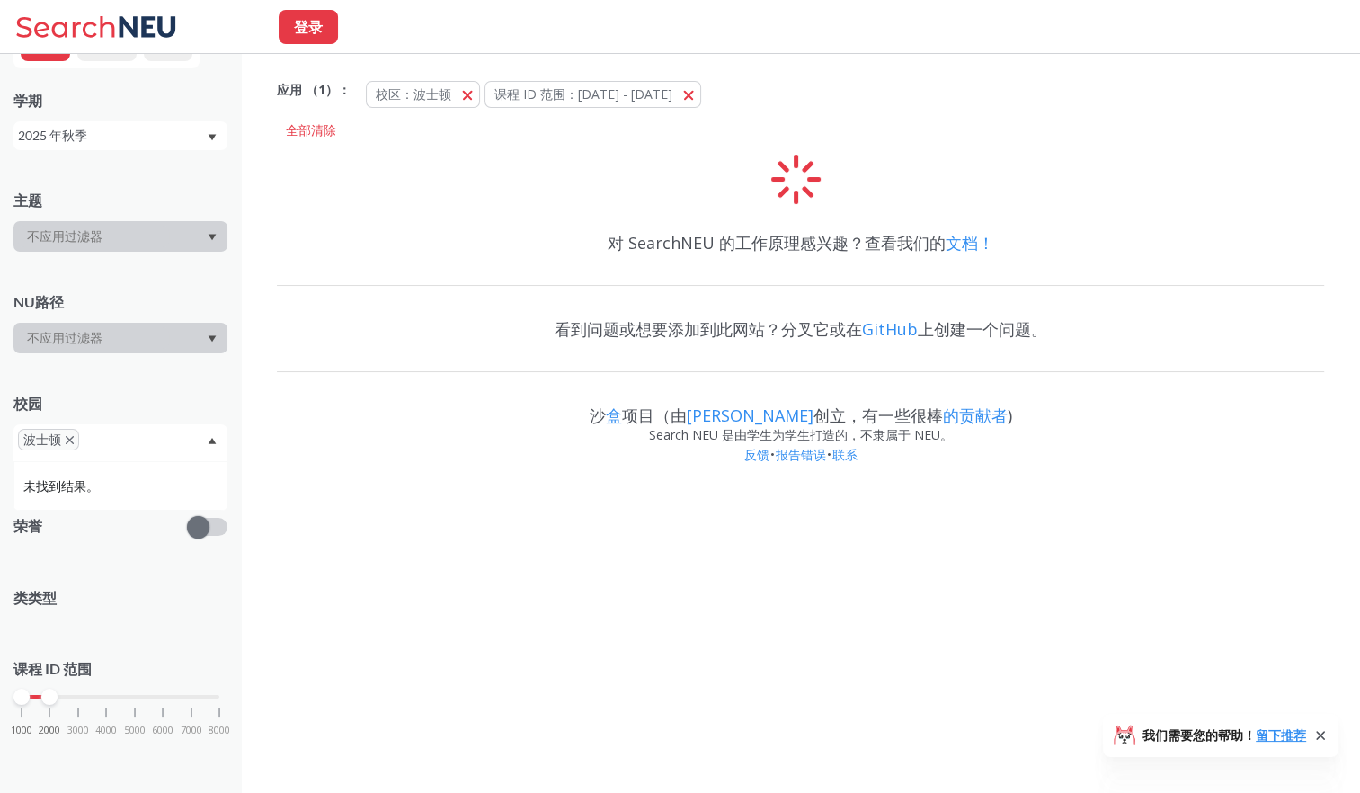
scroll to position [181, 0]
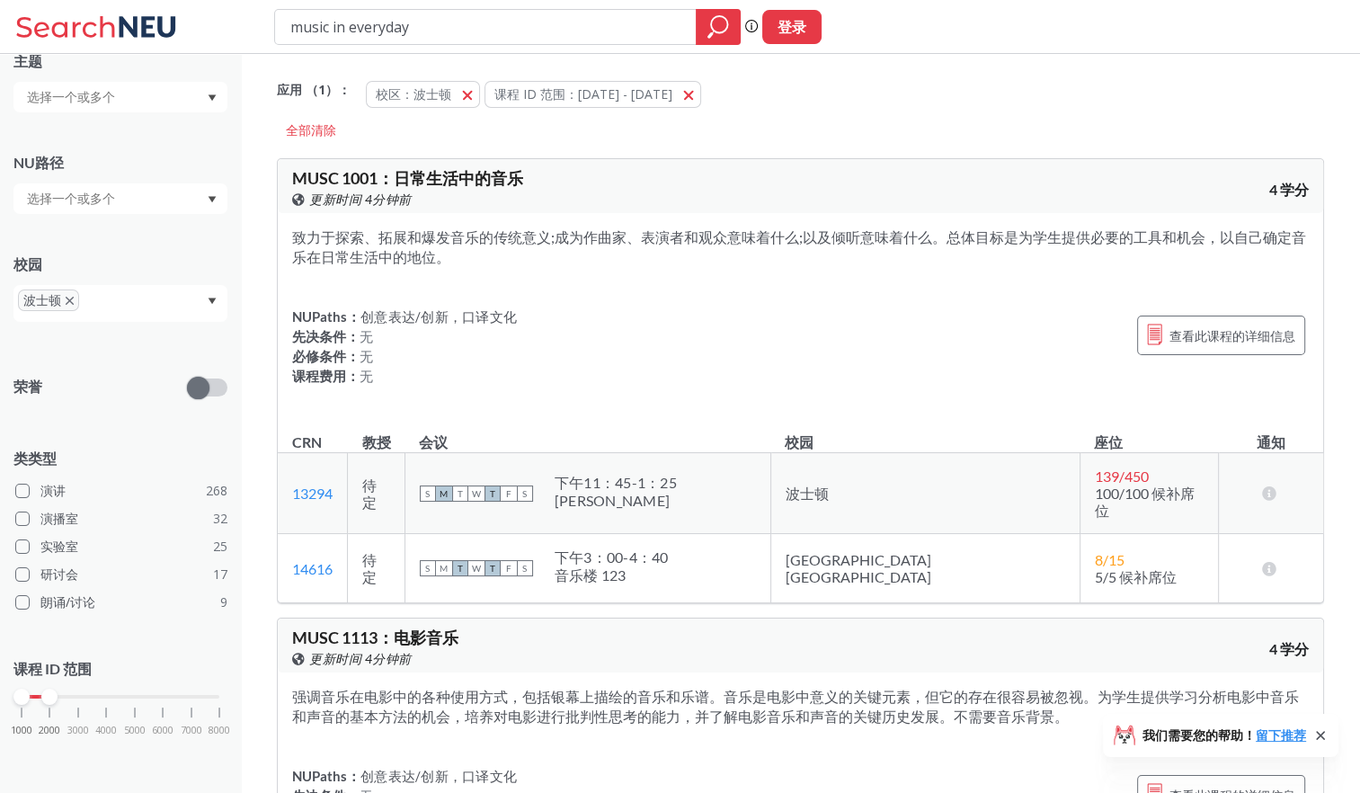
click at [172, 208] on div at bounding box center [120, 198] width 214 height 31
click at [186, 201] on div at bounding box center [120, 198] width 214 height 31
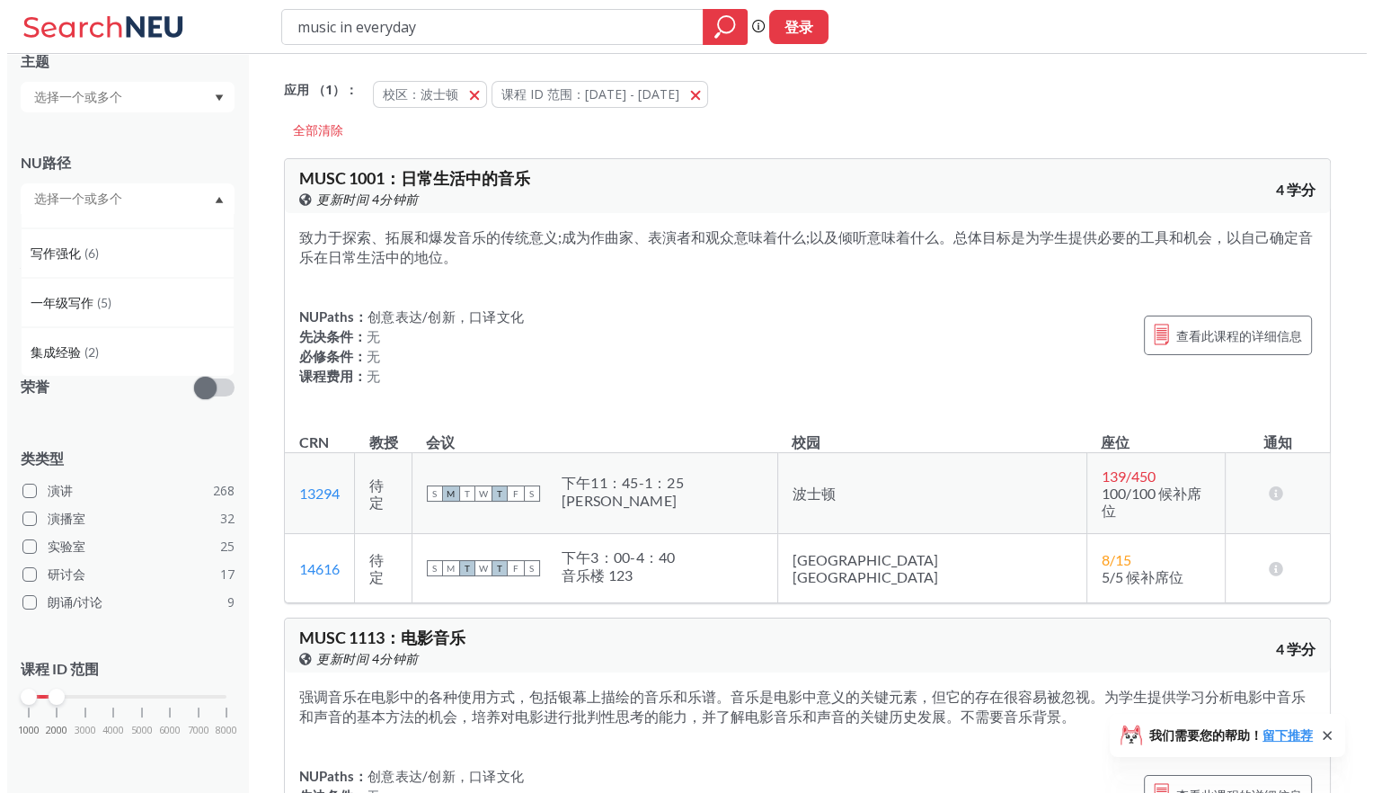
scroll to position [0, 0]
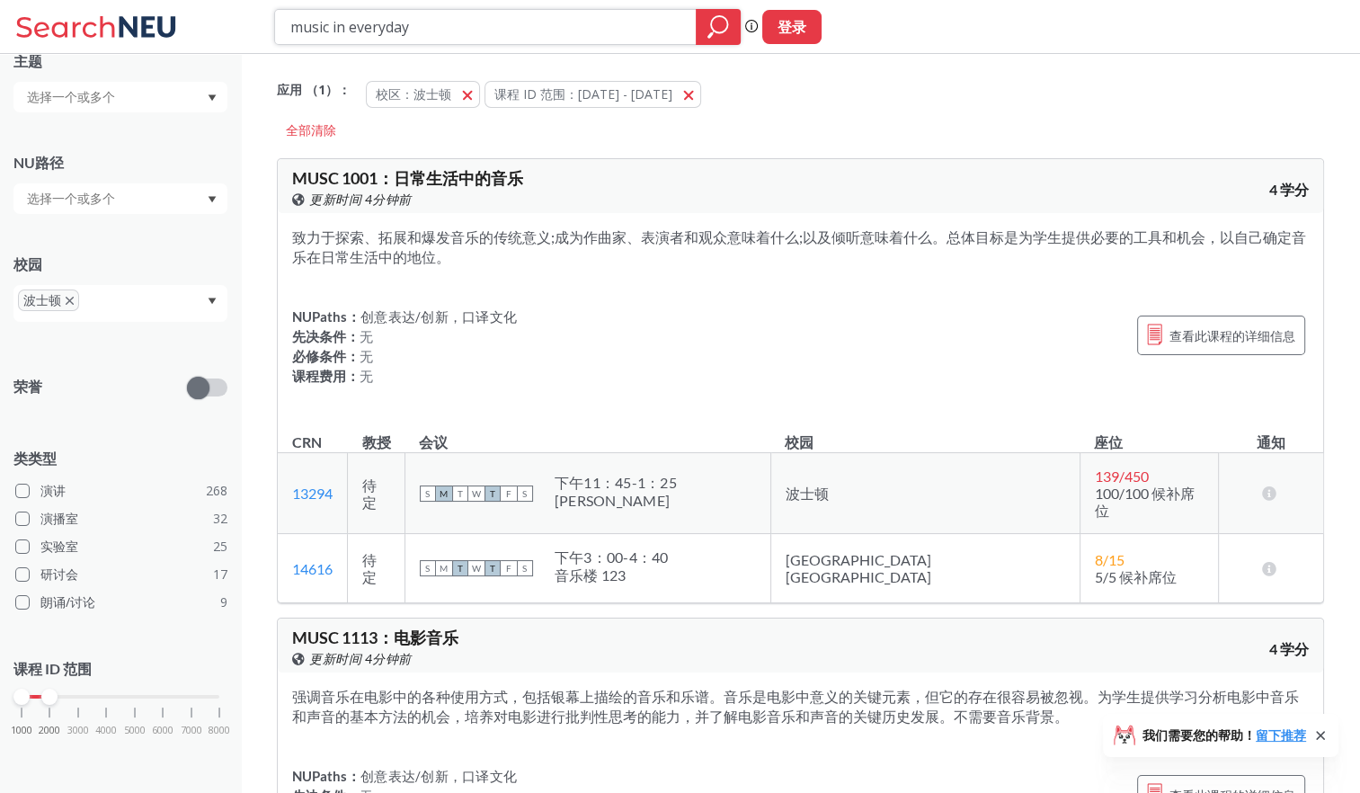
drag, startPoint x: 159, startPoint y: 33, endPoint x: 14, endPoint y: 42, distance: 145.0
click at [32, 41] on div "music in everyday Phrase search guarantees the exact search appears in the resu…" at bounding box center [680, 27] width 1360 height 54
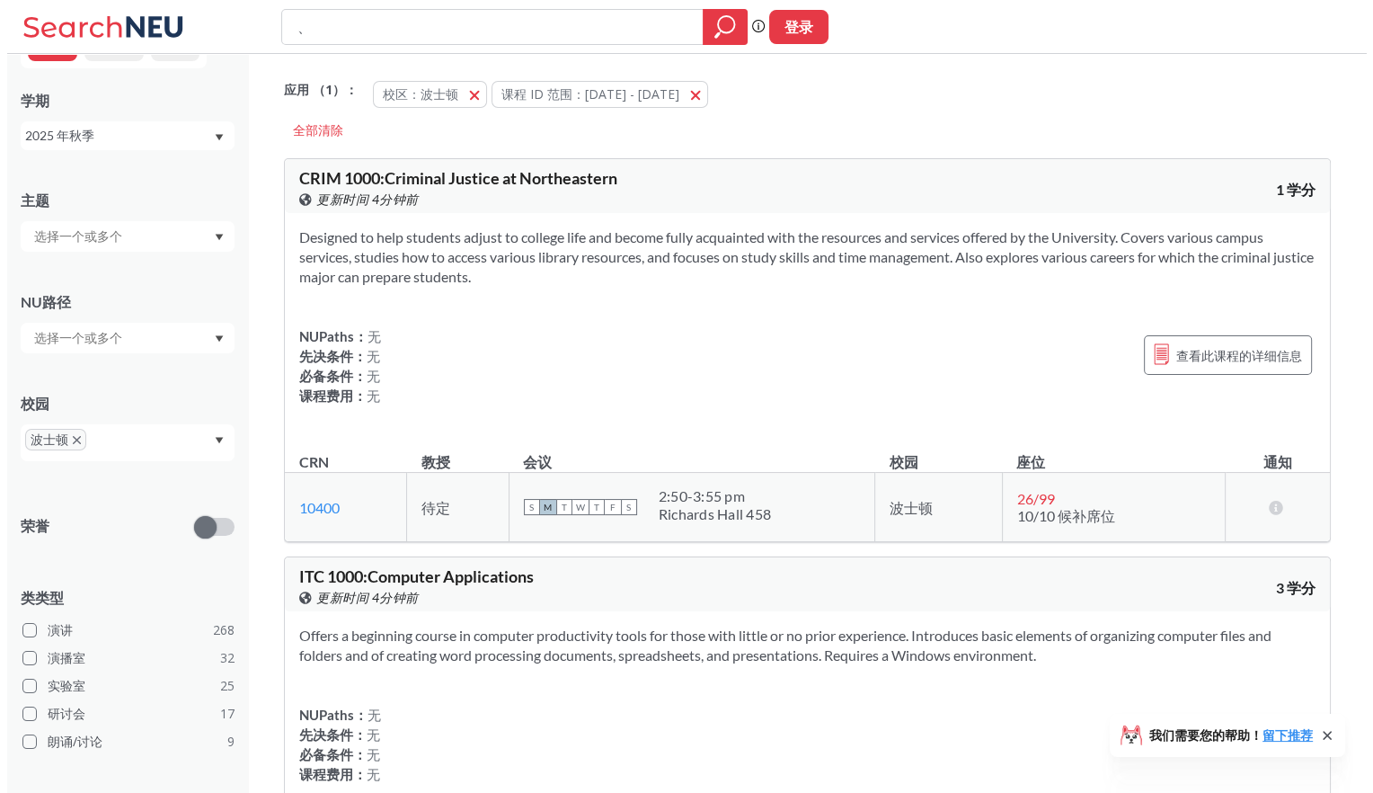
scroll to position [181, 0]
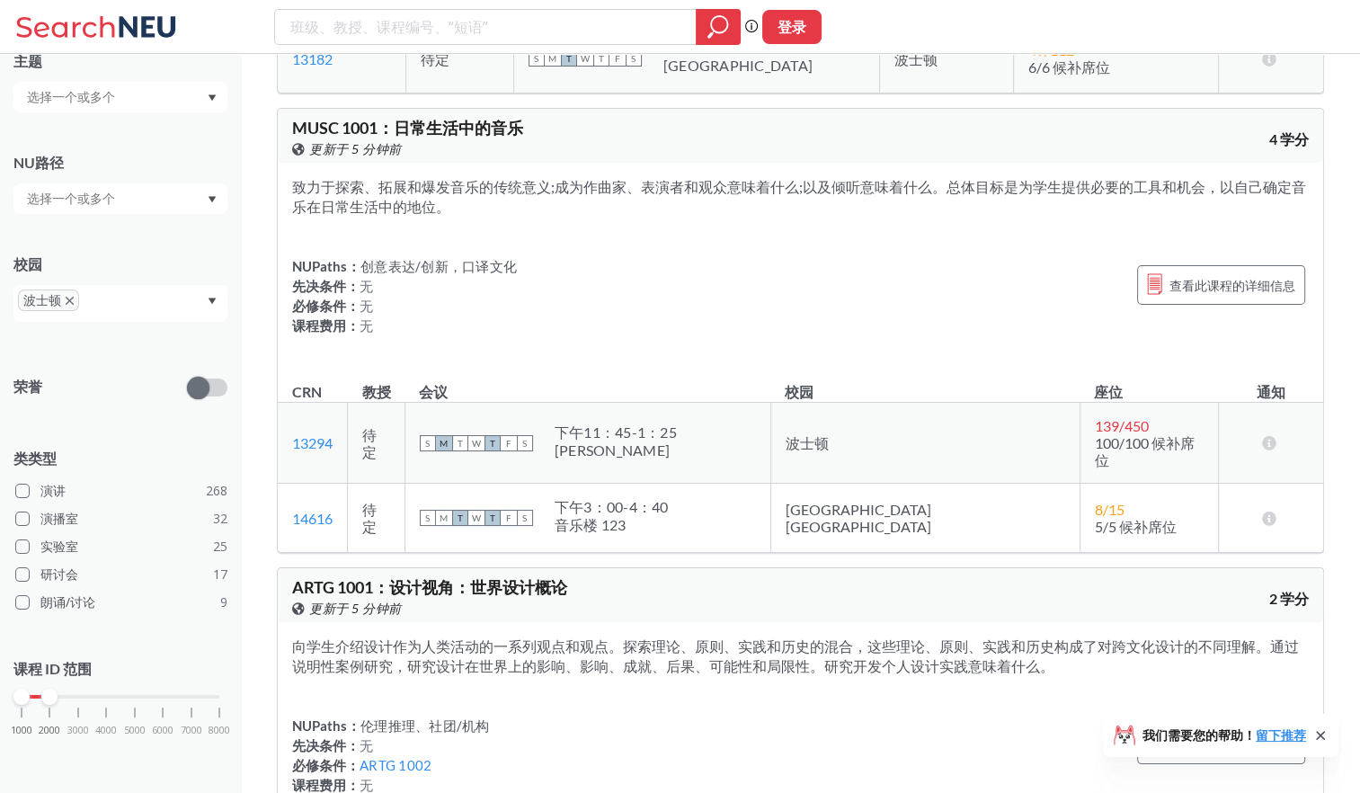
scroll to position [9436, 0]
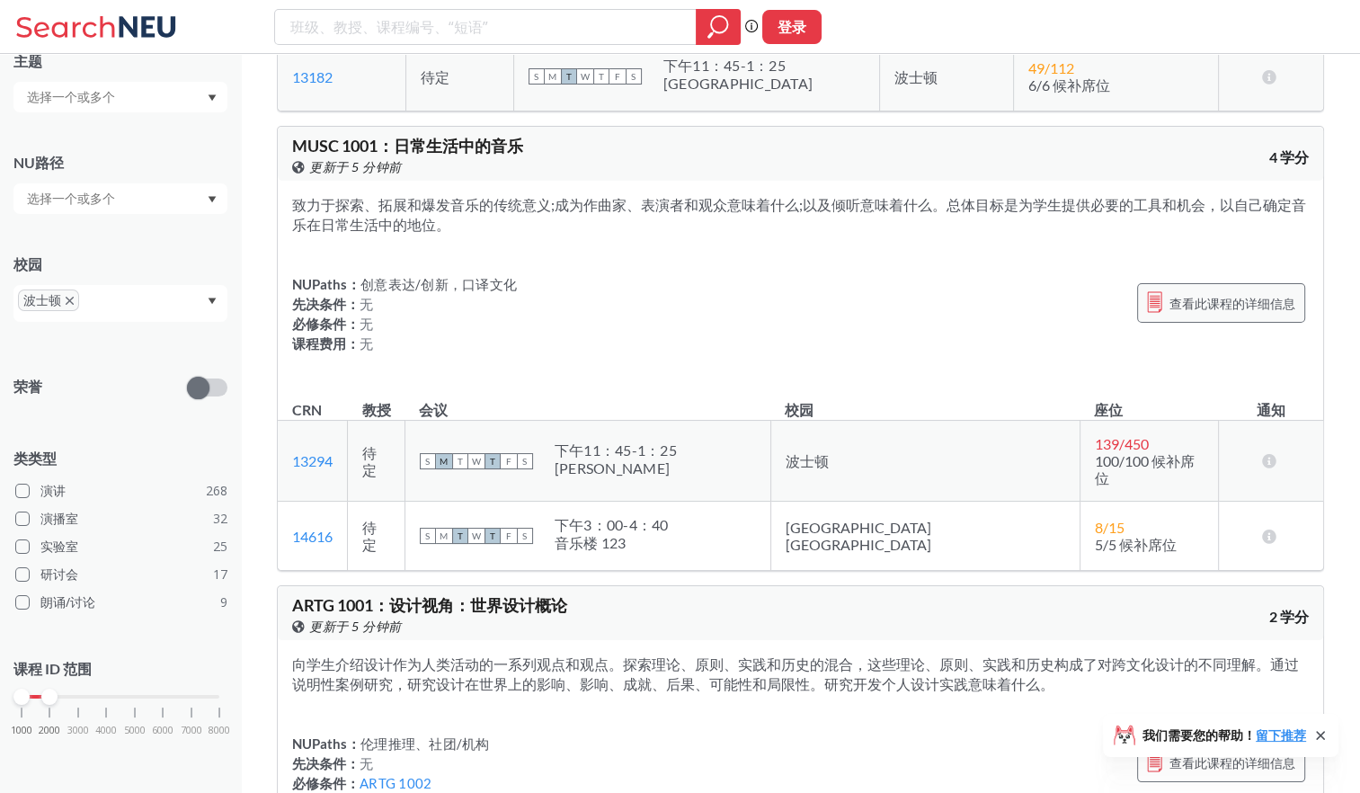
click at [1204, 293] on span "查看此课程的详细信息" at bounding box center [1232, 303] width 126 height 22
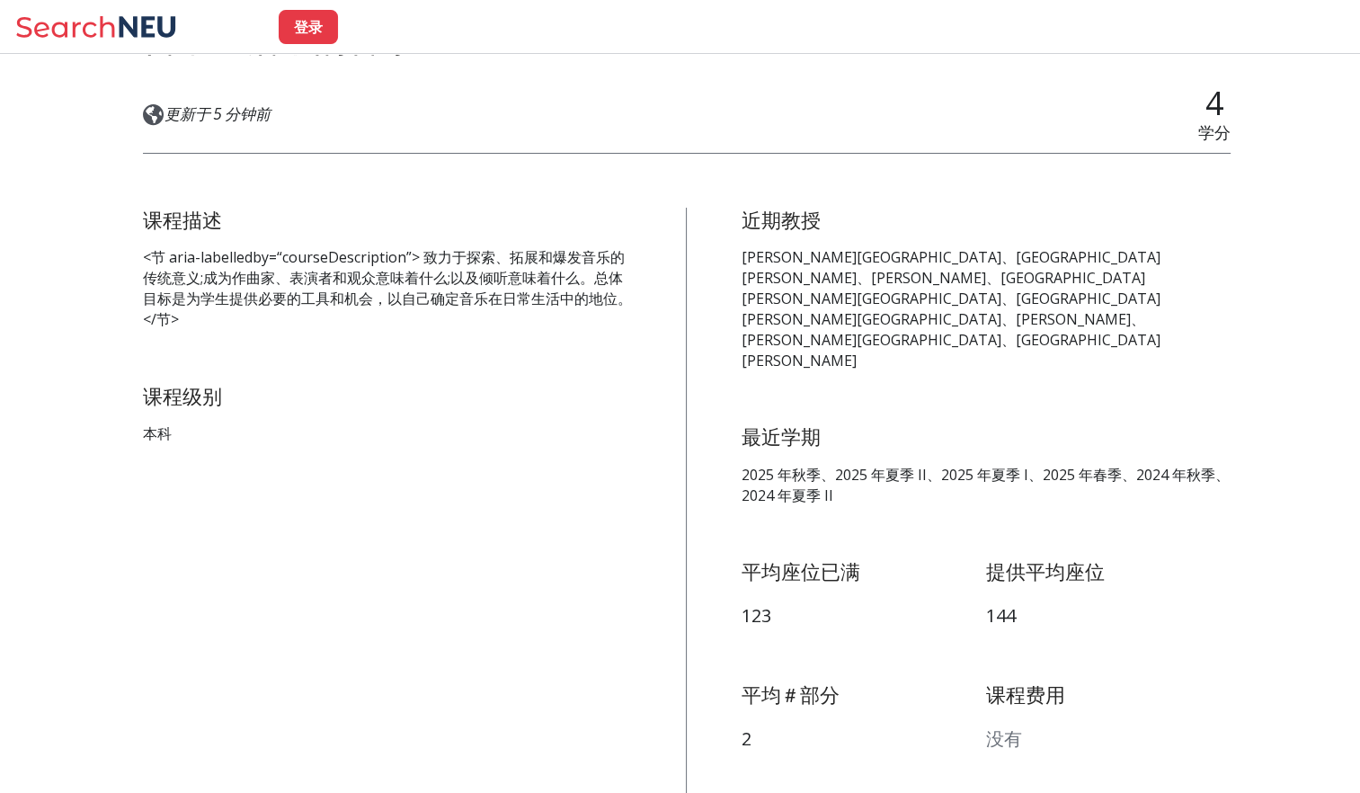
scroll to position [270, 0]
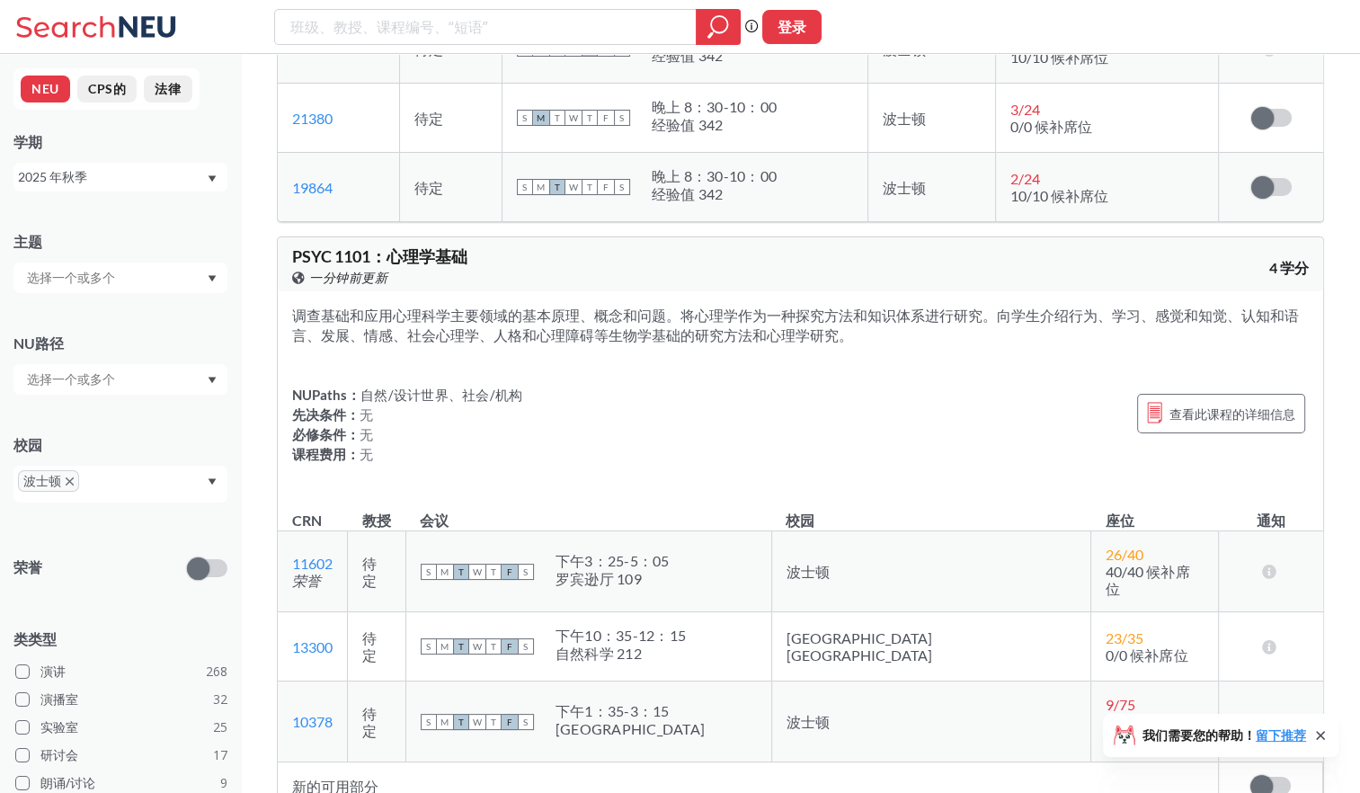
scroll to position [28339, 0]
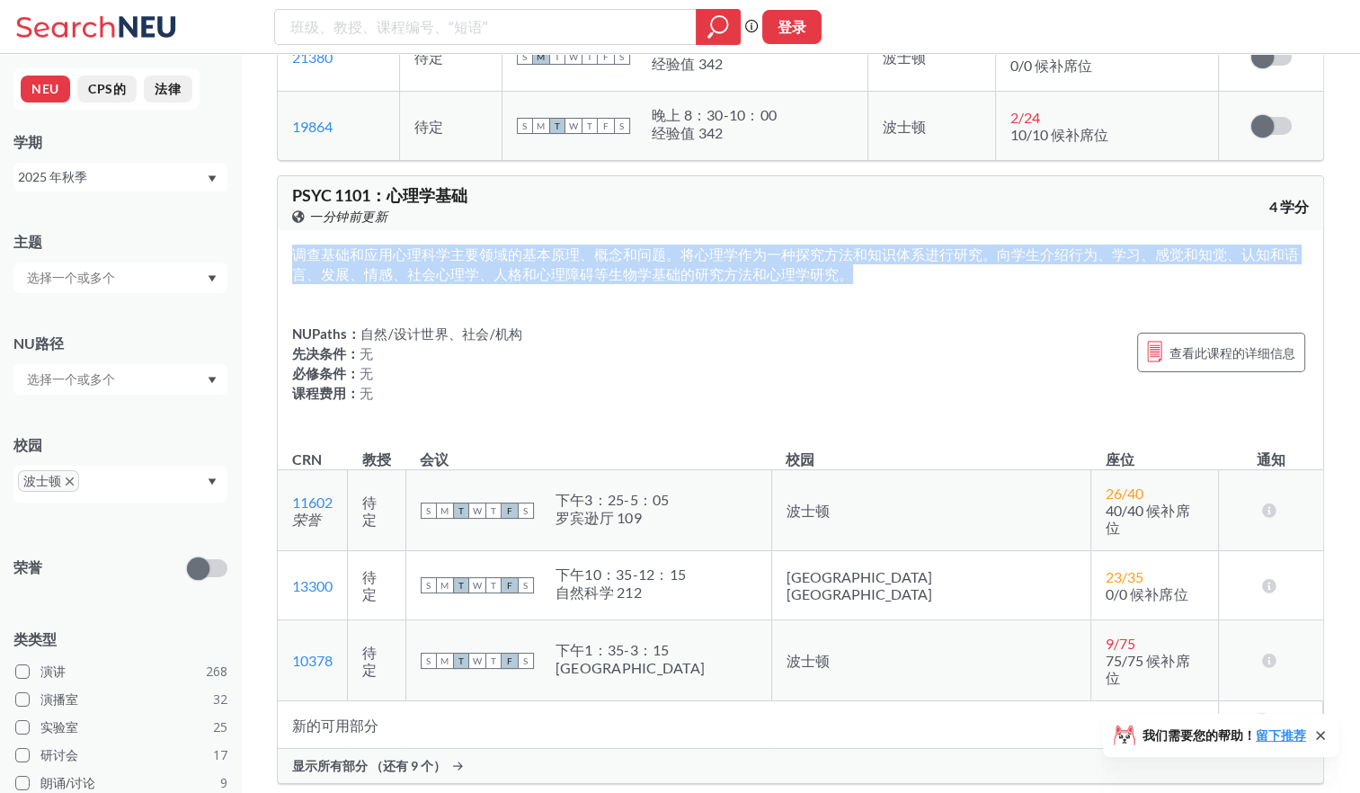
drag, startPoint x: 863, startPoint y: 185, endPoint x: 288, endPoint y: 166, distance: 574.6
click at [288, 230] on div "调查基础和应用心理科学主要领域的基本原理、概念和问题。将心理学作为一种探究方法和知识体系进行研究。向学生介绍行为、学习、感觉和知觉、认知和语言、发展、情感、社…" at bounding box center [800, 330] width 1045 height 201
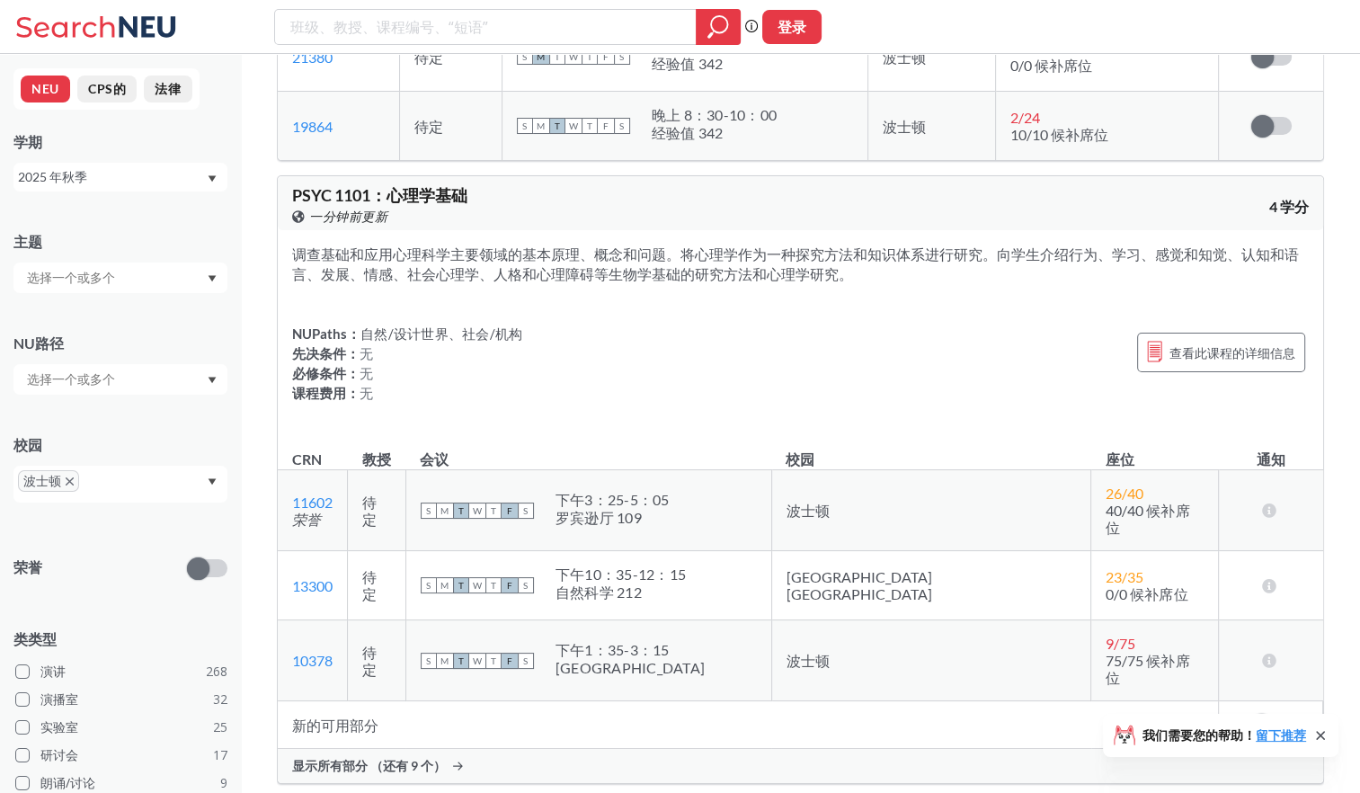
click at [1009, 324] on div "NUPaths： 自然/设计世界、社会/机构 先决条件： 无 必修条件： 无 课程费用： 无 查看此课程的详细信息" at bounding box center [800, 363] width 1016 height 79
drag, startPoint x: 1175, startPoint y: 264, endPoint x: 1163, endPoint y: 328, distance: 65.0
click at [1163, 328] on div "调查基础和应用心理科学主要领域的基本原理、概念和问题。将心理学作为一种探究方法和知识体系进行研究。向学生介绍行为、学习、感觉和知觉、认知和语言、发展、情感、社…" at bounding box center [800, 330] width 1045 height 201
click at [652, 641] on div "下午1：35-3：15" at bounding box center [629, 650] width 149 height 18
click at [1173, 341] on span "查看此课程的详细信息" at bounding box center [1232, 352] width 126 height 22
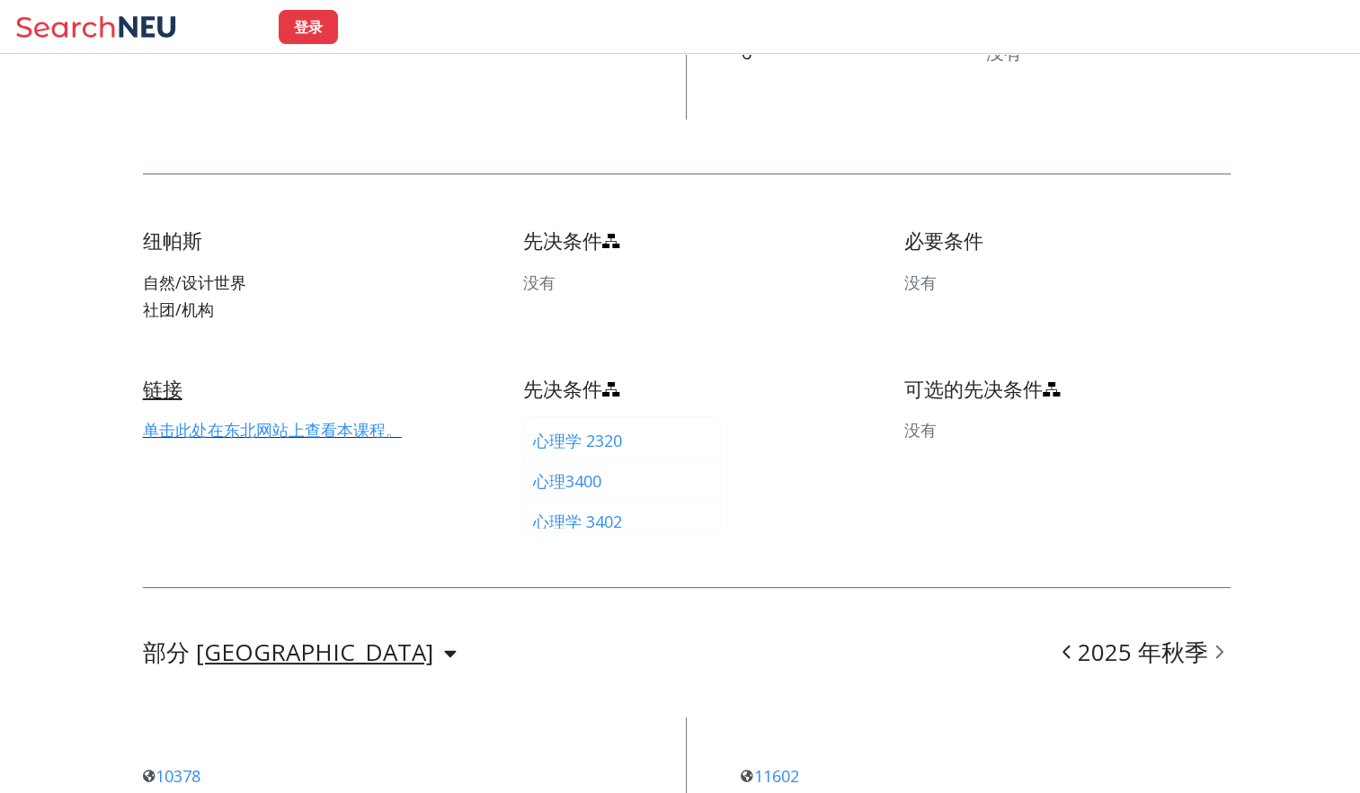
scroll to position [809, 0]
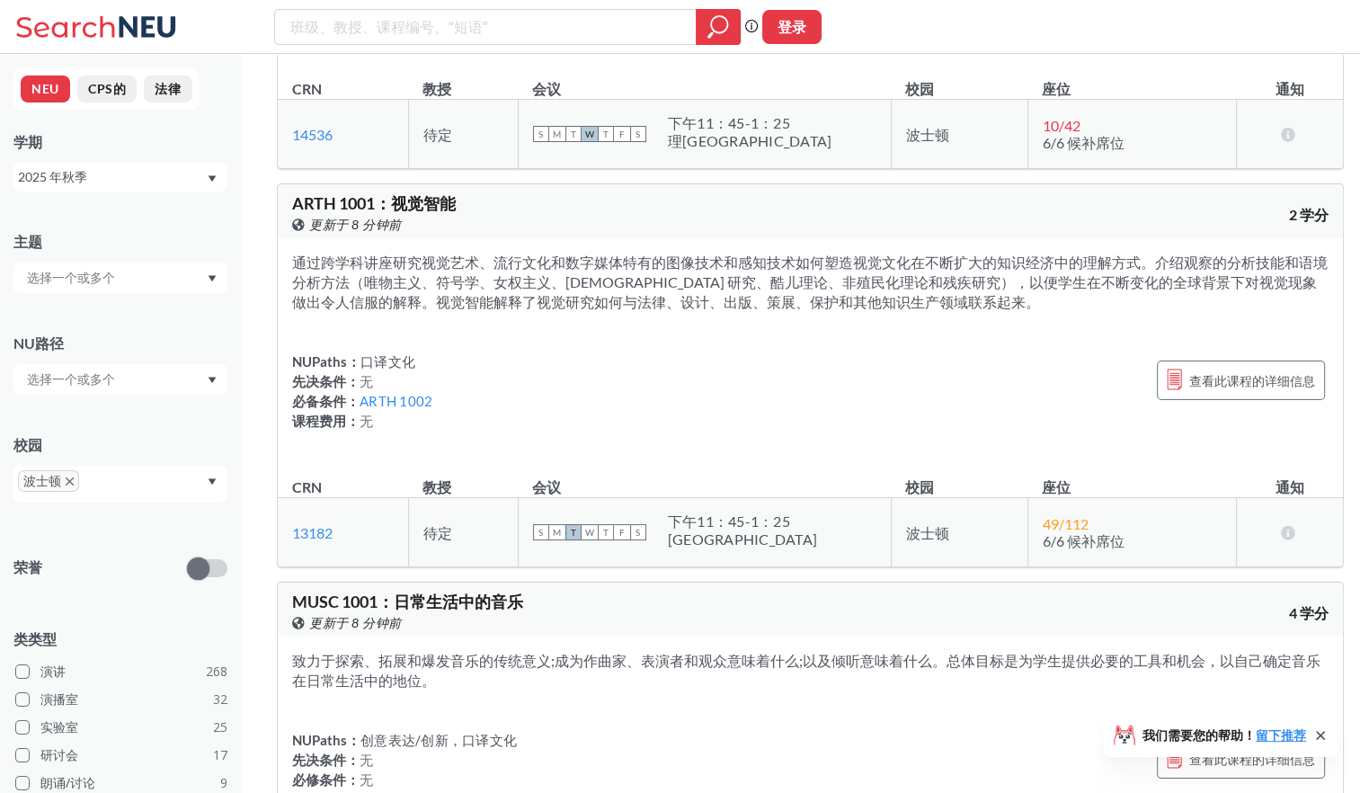
scroll to position [9436, 0]
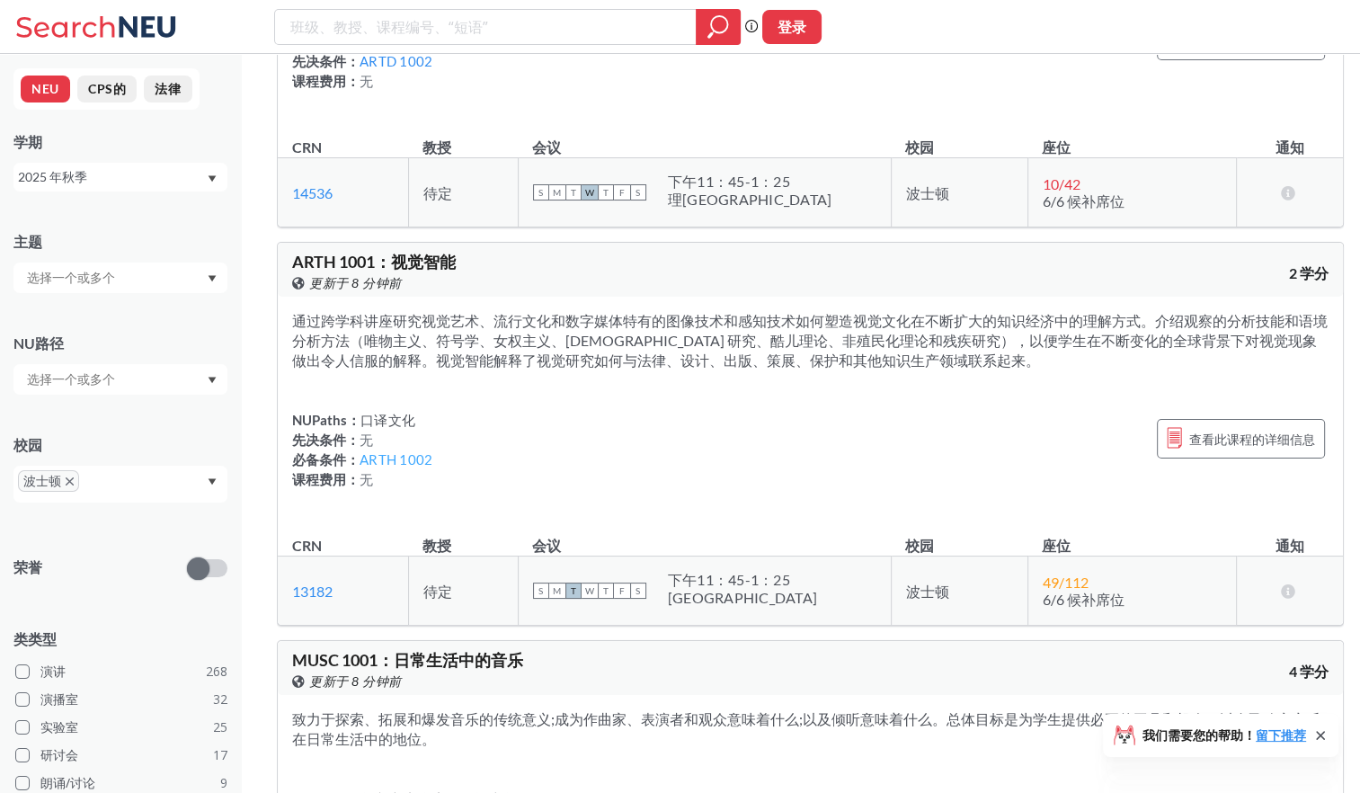
click at [367, 467] on link "ARTH 1002" at bounding box center [395, 459] width 73 height 16
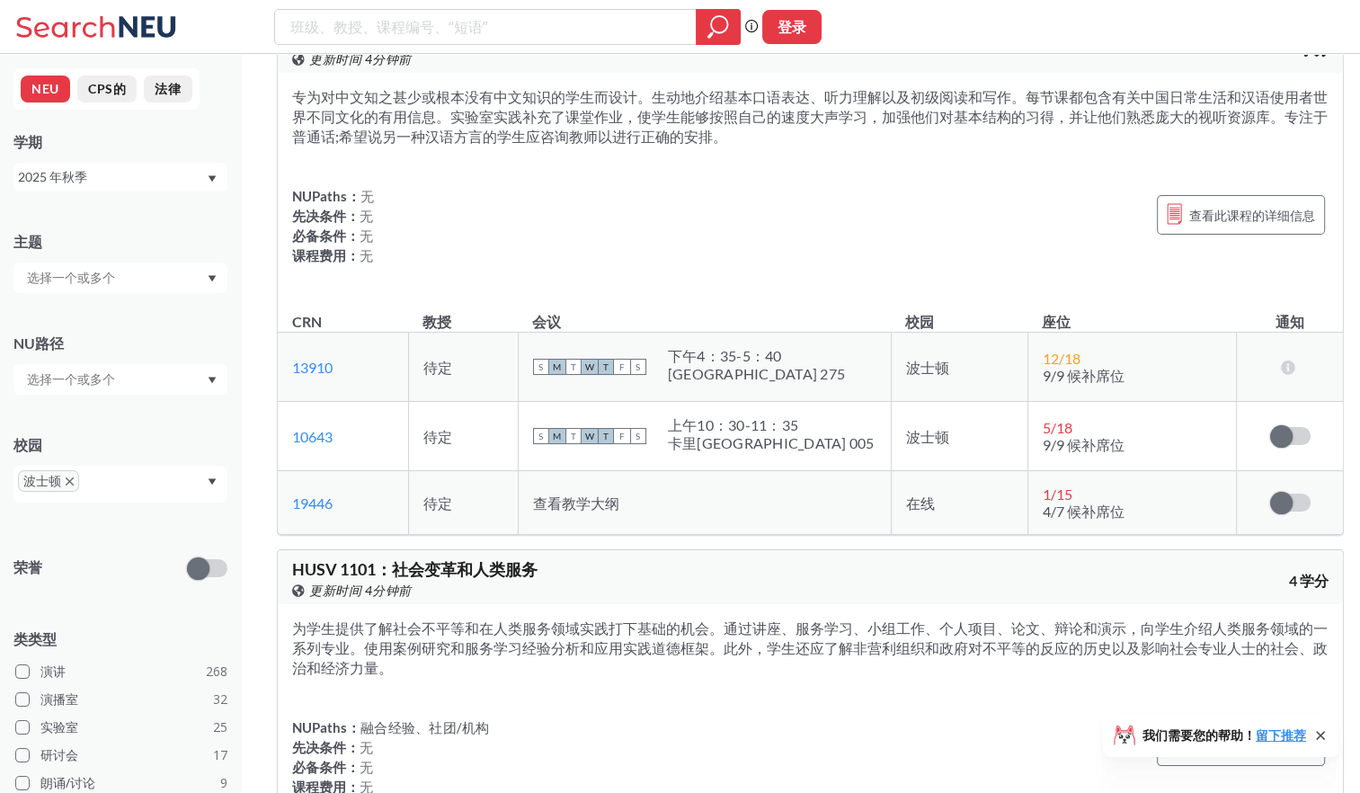
scroll to position [22557, 0]
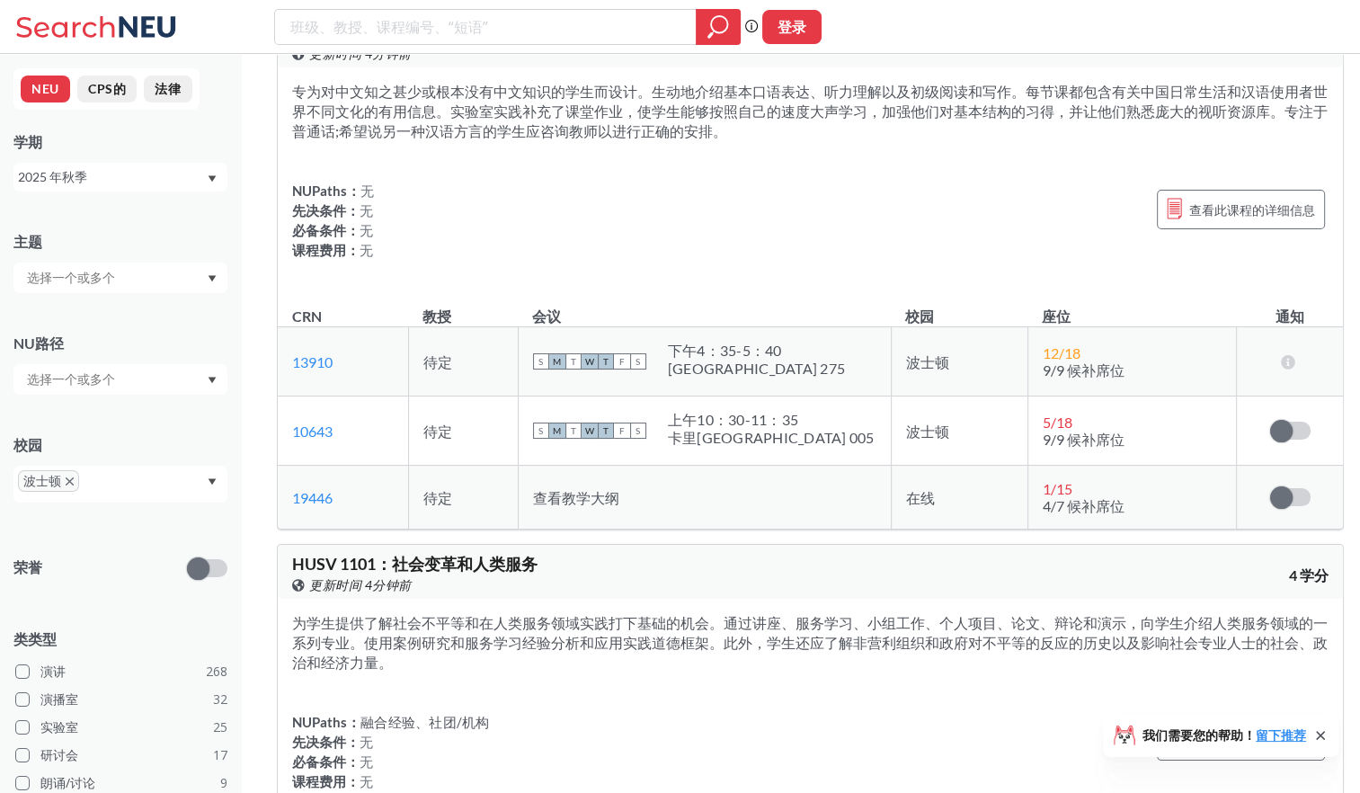
click at [570, 489] on span "查看教学大纲" at bounding box center [576, 497] width 86 height 17
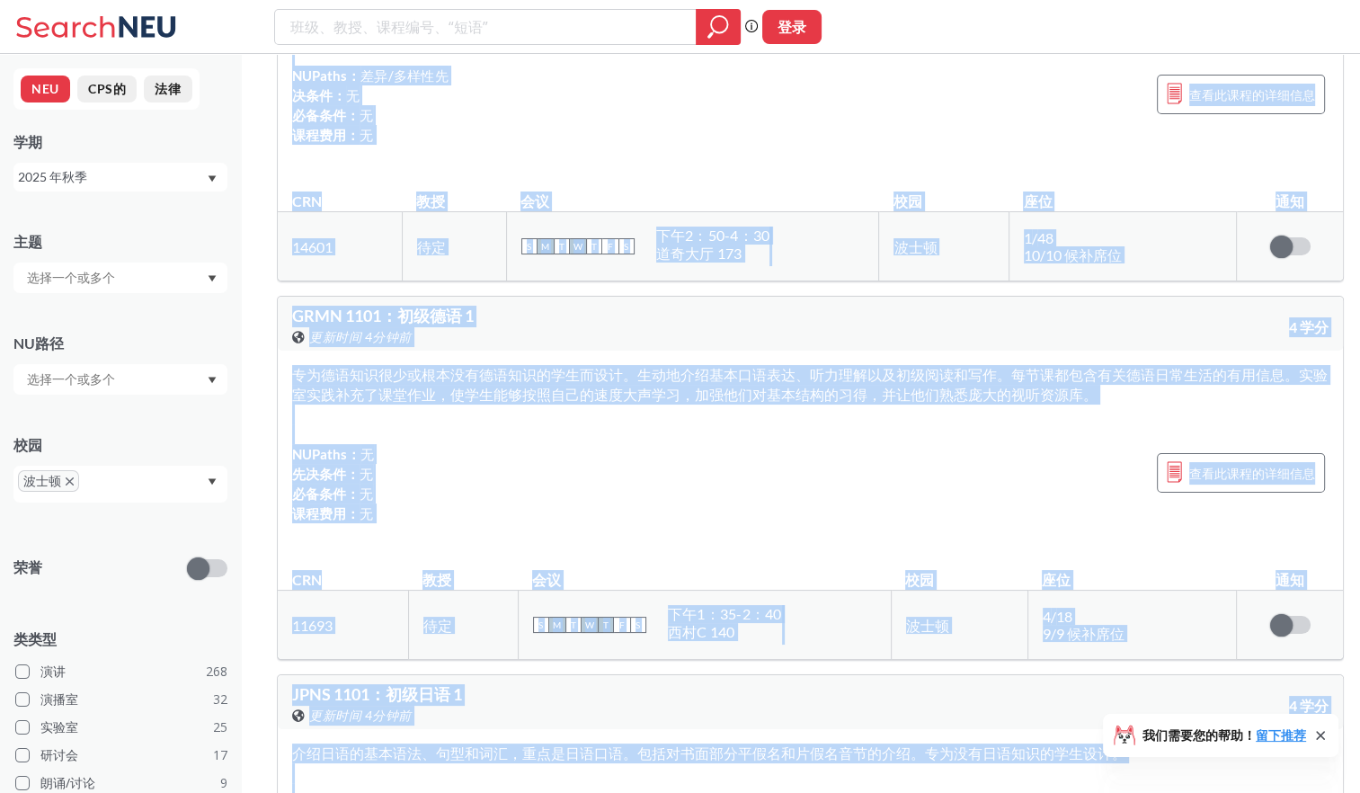
drag, startPoint x: 1260, startPoint y: 185, endPoint x: 970, endPoint y: -59, distance: 379.5
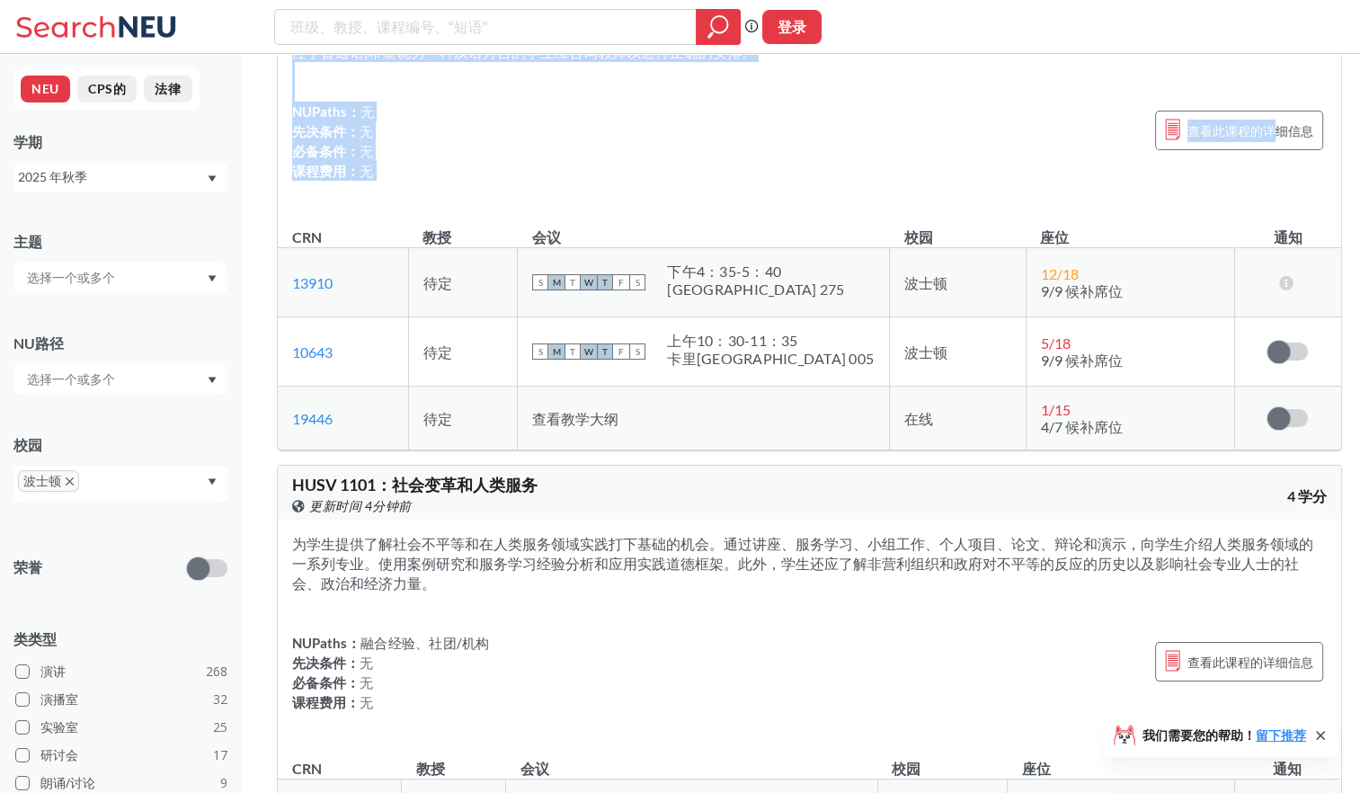
scroll to position [22402, 0]
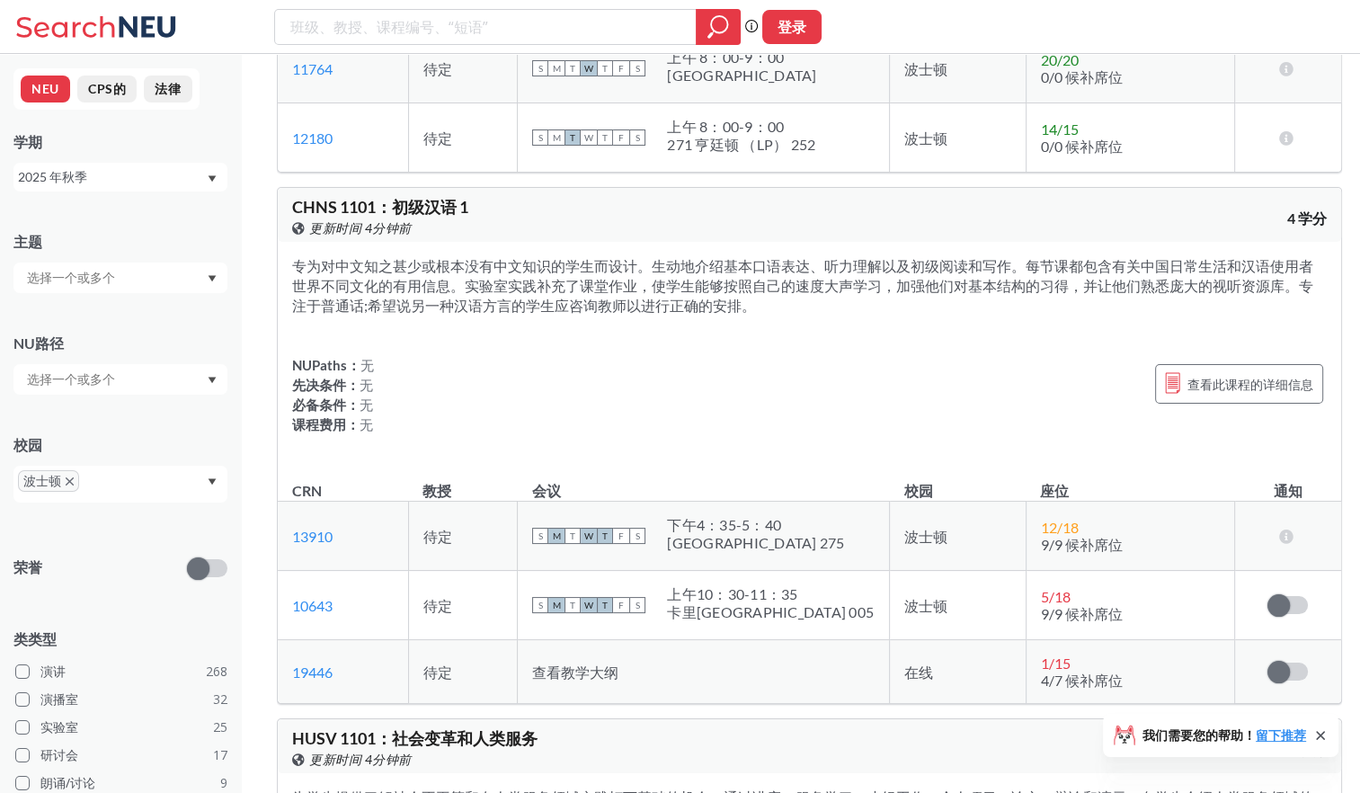
click at [1185, 463] on th "座位" at bounding box center [1129, 482] width 208 height 39
drag, startPoint x: 1180, startPoint y: 349, endPoint x: 994, endPoint y: 326, distance: 187.4
click at [994, 355] on div "NUPaths： 无 先决条件： 无 必备条件： 无 课程费用： 无 查看此课程的详细信息" at bounding box center [809, 394] width 1034 height 79
drag, startPoint x: 1165, startPoint y: 337, endPoint x: 1233, endPoint y: 323, distance: 69.8
click at [1233, 364] on div "查看此课程的详细信息" at bounding box center [1239, 384] width 168 height 40
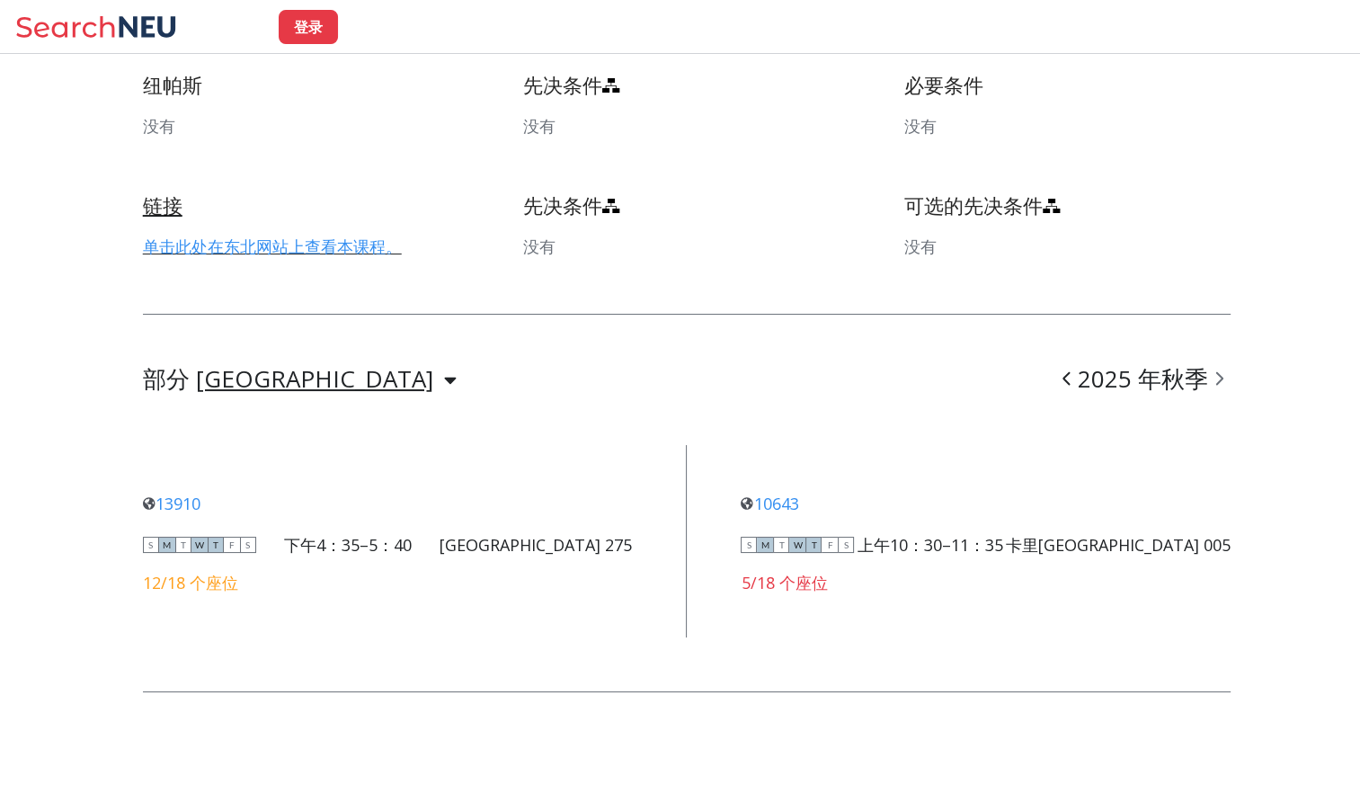
scroll to position [984, 0]
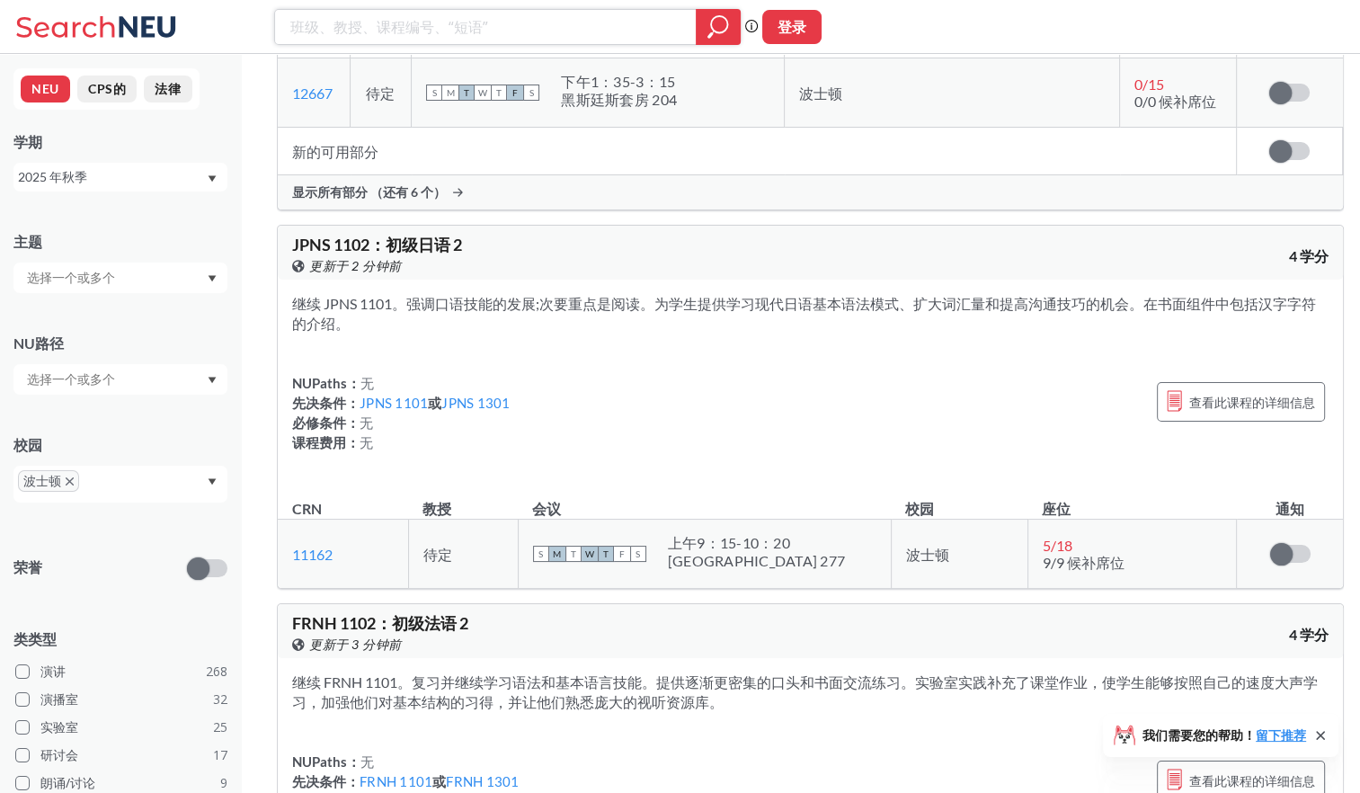
scroll to position [34676, 0]
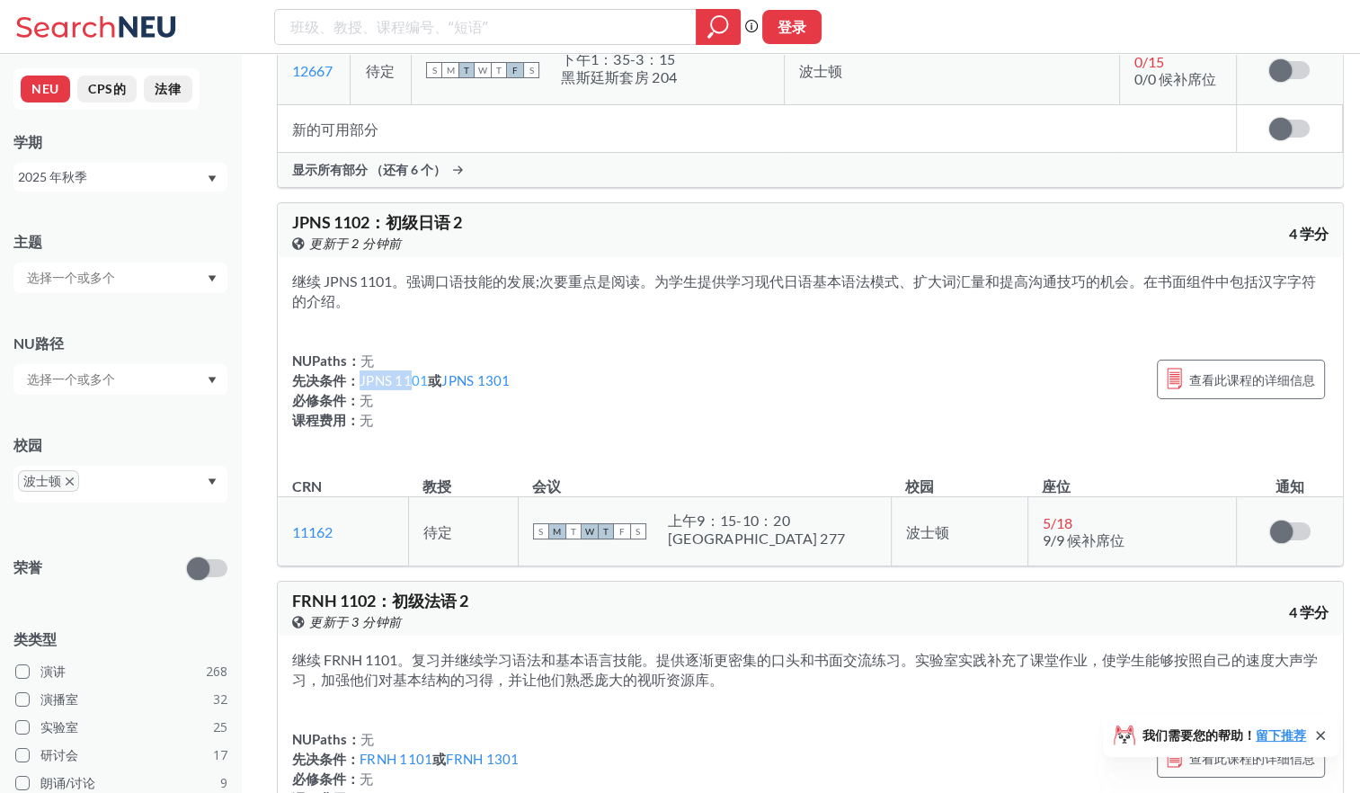
drag, startPoint x: 409, startPoint y: 268, endPoint x: 359, endPoint y: 267, distance: 49.4
click at [359, 372] on link "JPNS 1101" at bounding box center [393, 380] width 68 height 16
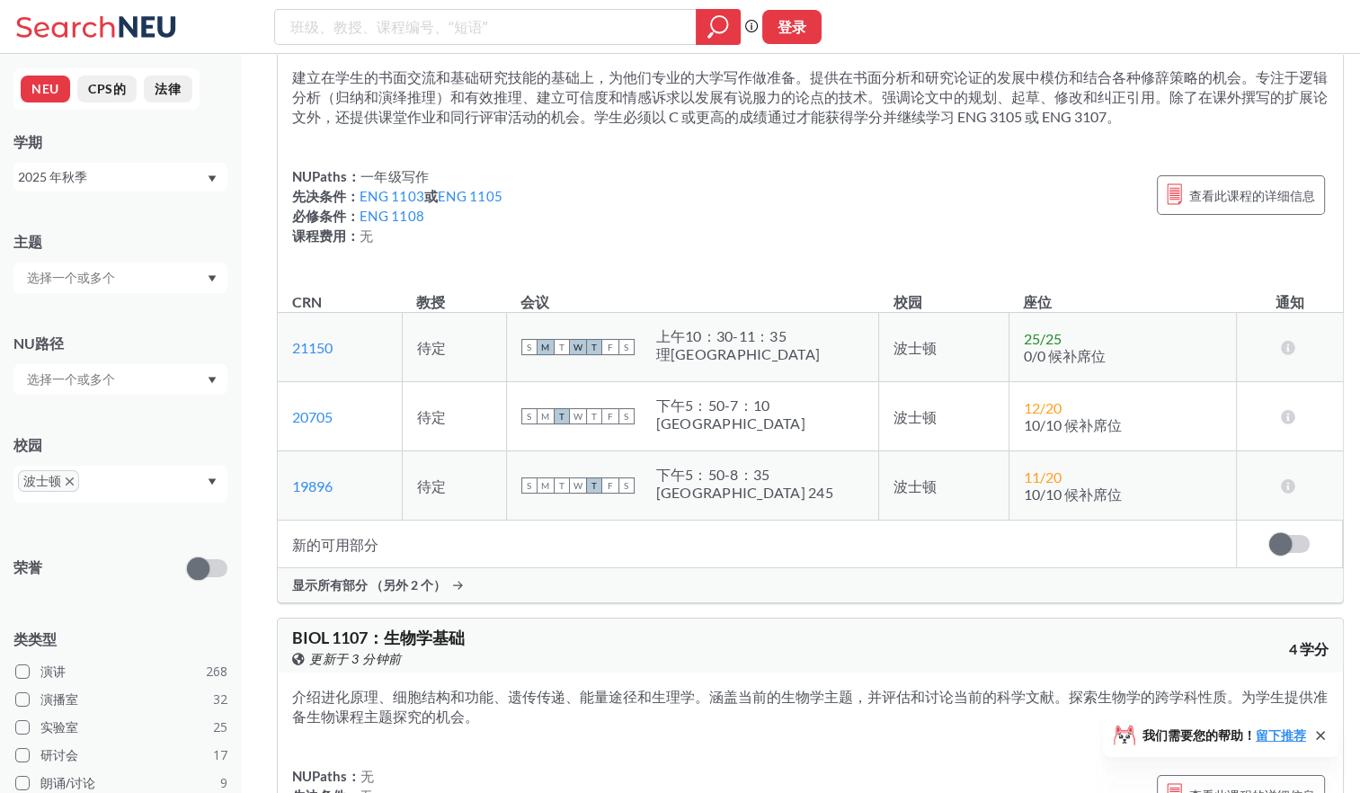
scroll to position [45280, 0]
click at [735, 687] on section "介绍进化原理、细胞结构和功能、遗传传递、能量途径和生理学。涵盖当前的生物学主题，并评估和讨论当前的科学文献。探索生物学的跨学科性质。为学生提供准备生物课程主题…" at bounding box center [810, 707] width 1036 height 40
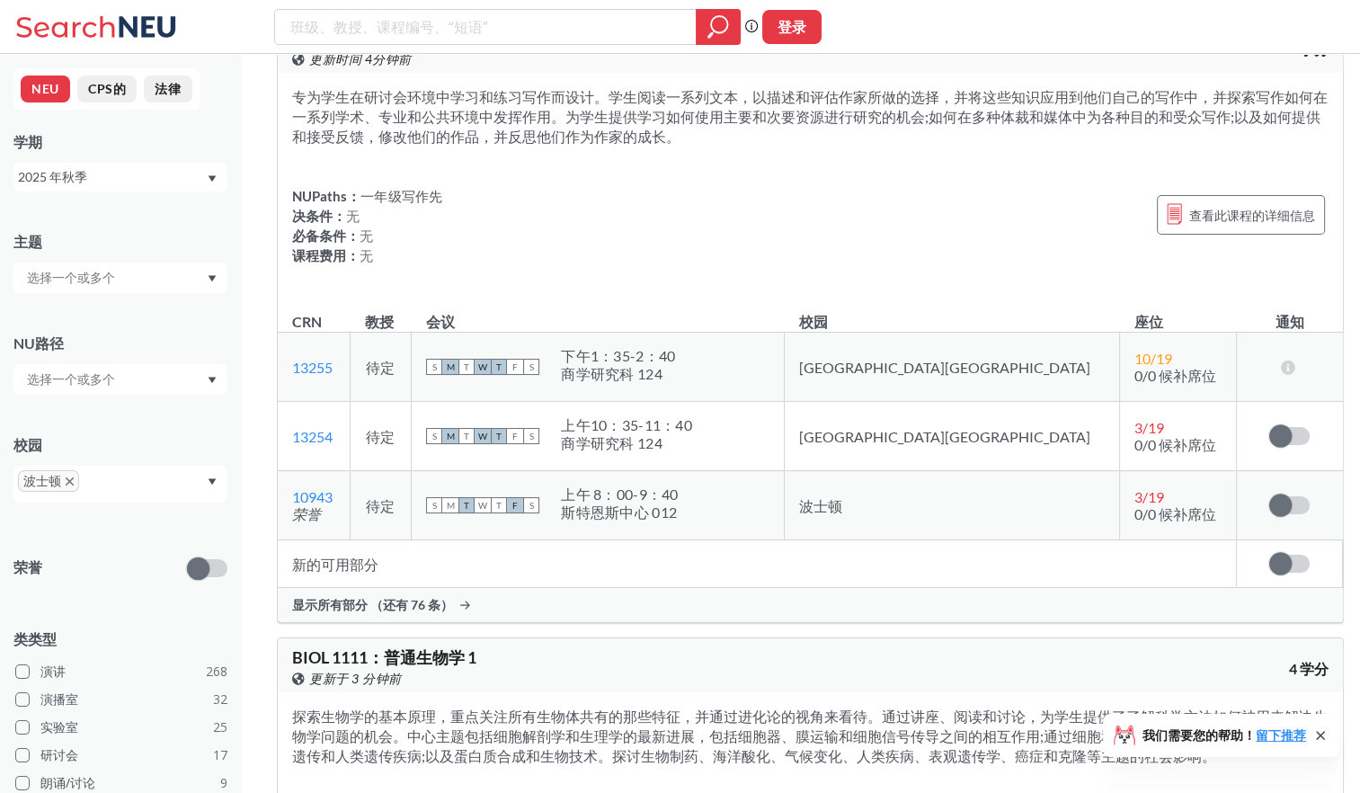
scroll to position [51032, 0]
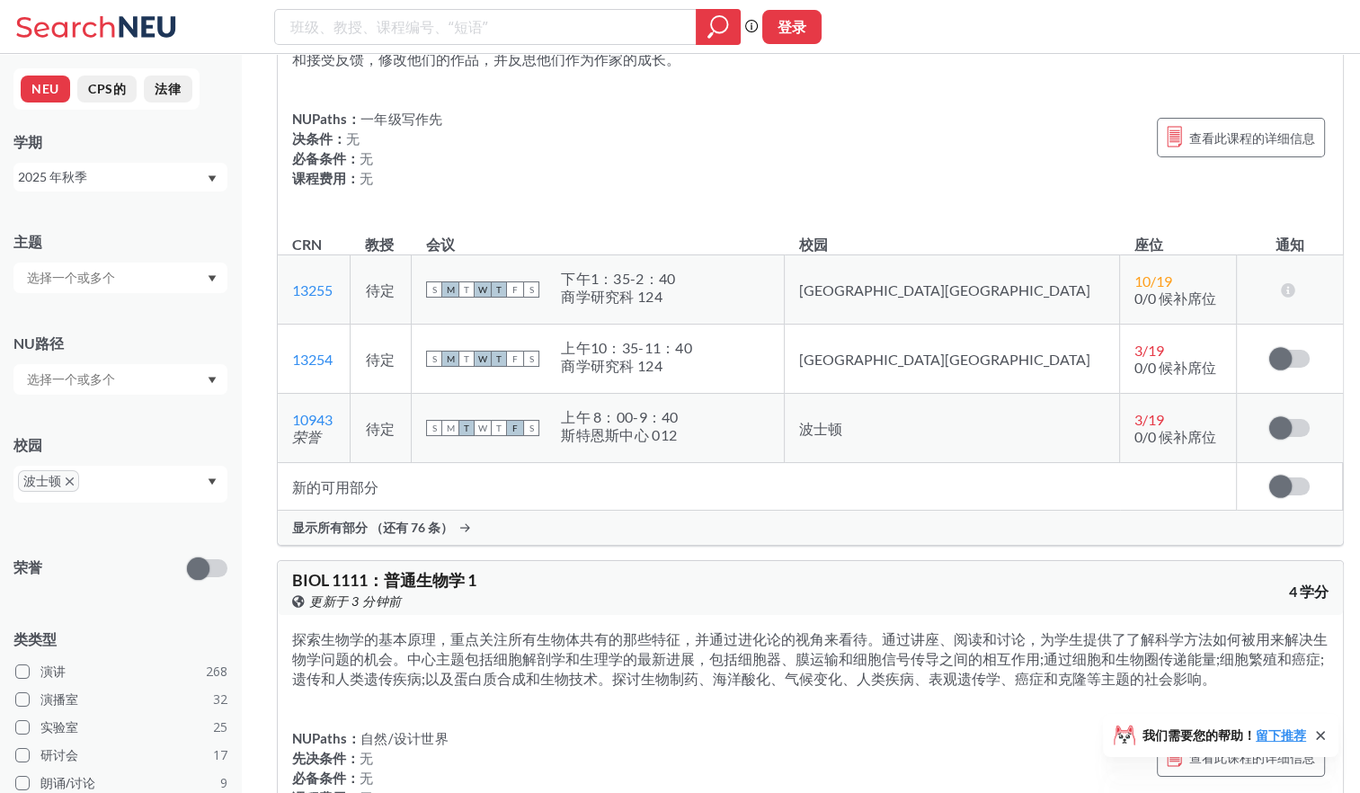
drag, startPoint x: 792, startPoint y: 419, endPoint x: 799, endPoint y: 444, distance: 26.2
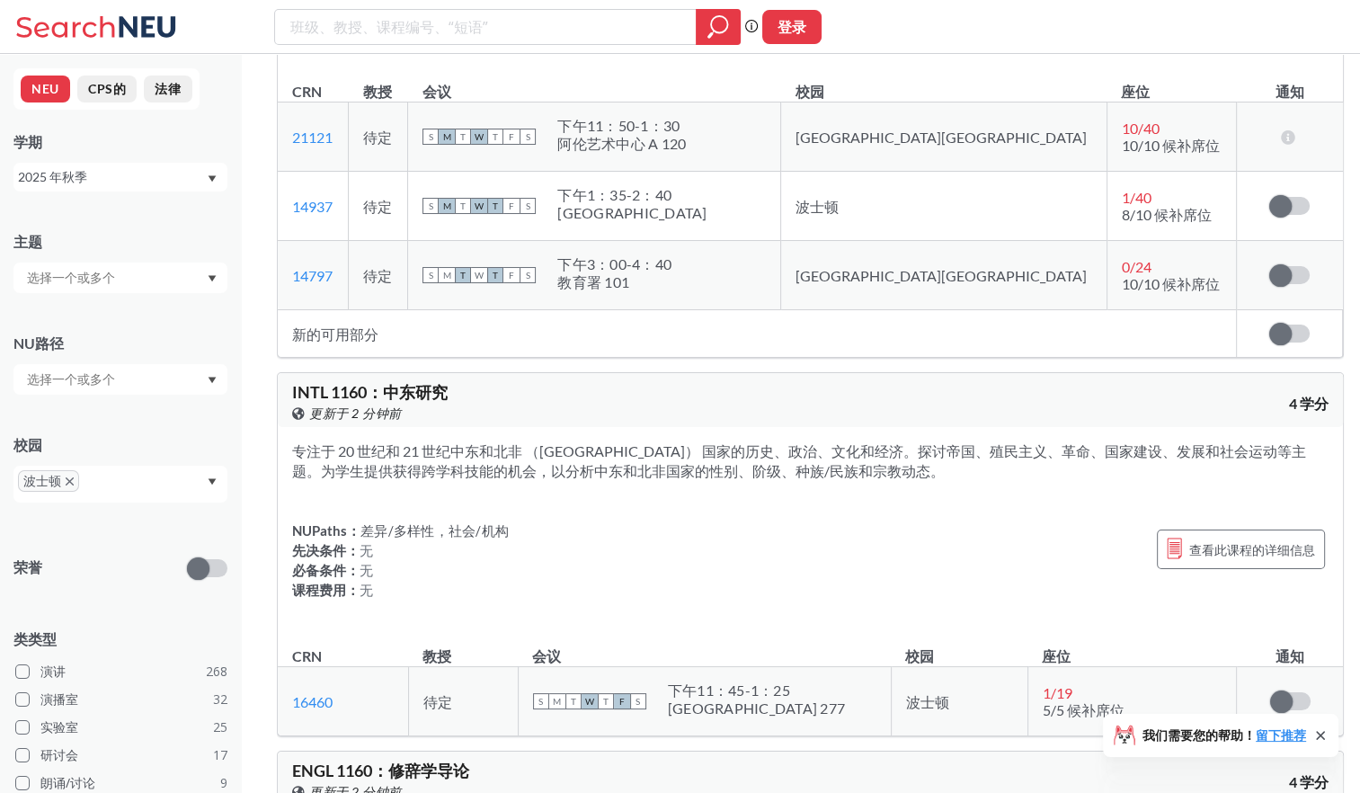
scroll to position [84364, 0]
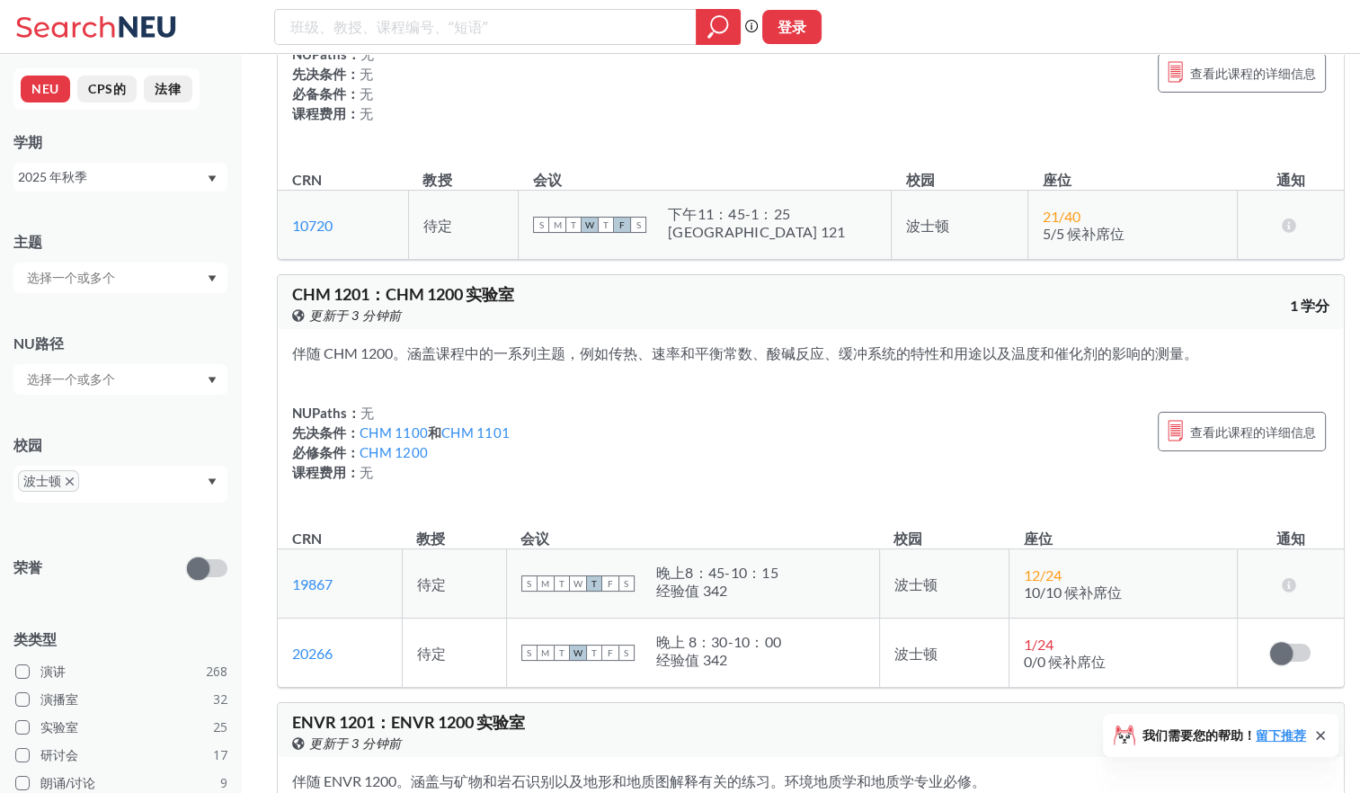
scroll to position [98316, 0]
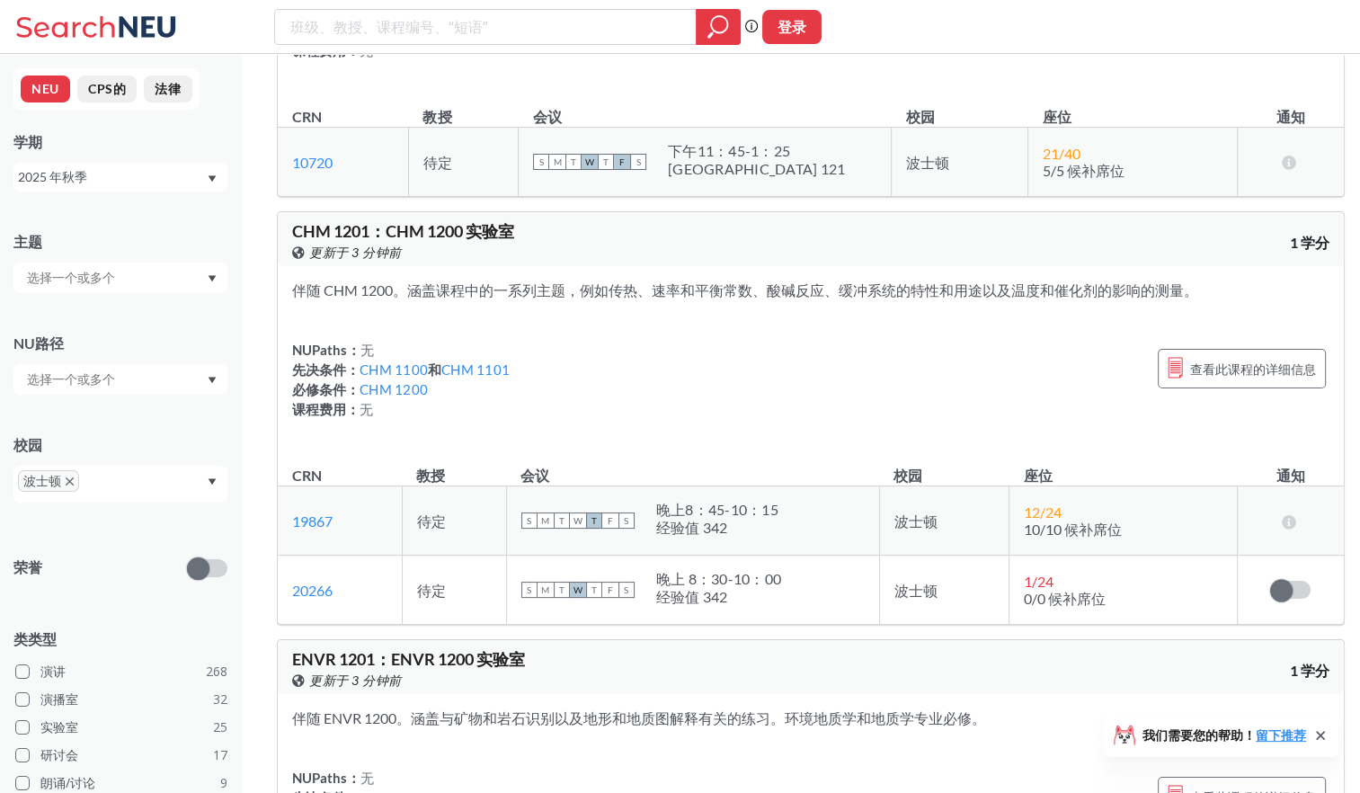
click at [208, 559] on label at bounding box center [207, 568] width 40 height 18
click at [187, 525] on input "checkbox" at bounding box center [187, 525] width 0 height 0
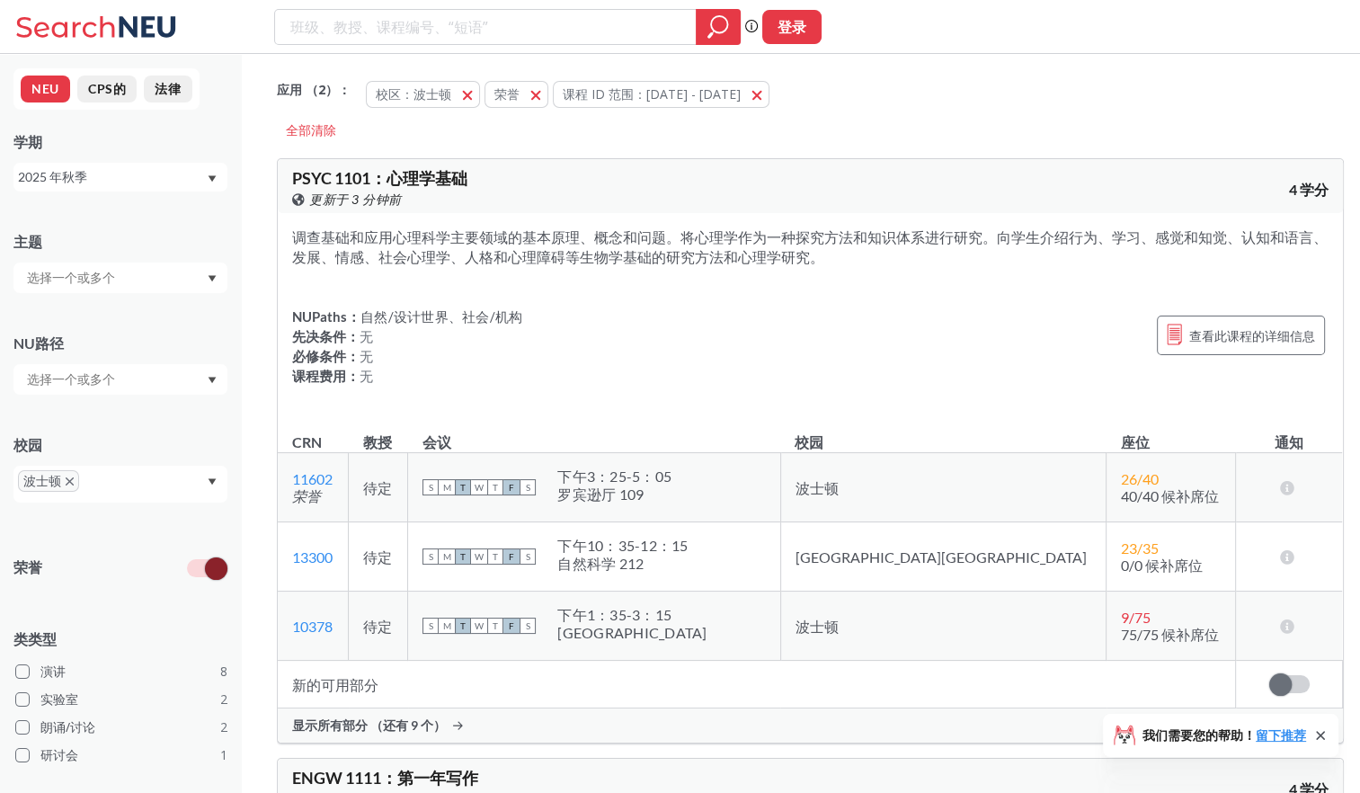
click at [215, 563] on span at bounding box center [216, 568] width 22 height 22
click at [187, 525] on input "checkbox" at bounding box center [187, 525] width 0 height 0
